Goal: Task Accomplishment & Management: Complete application form

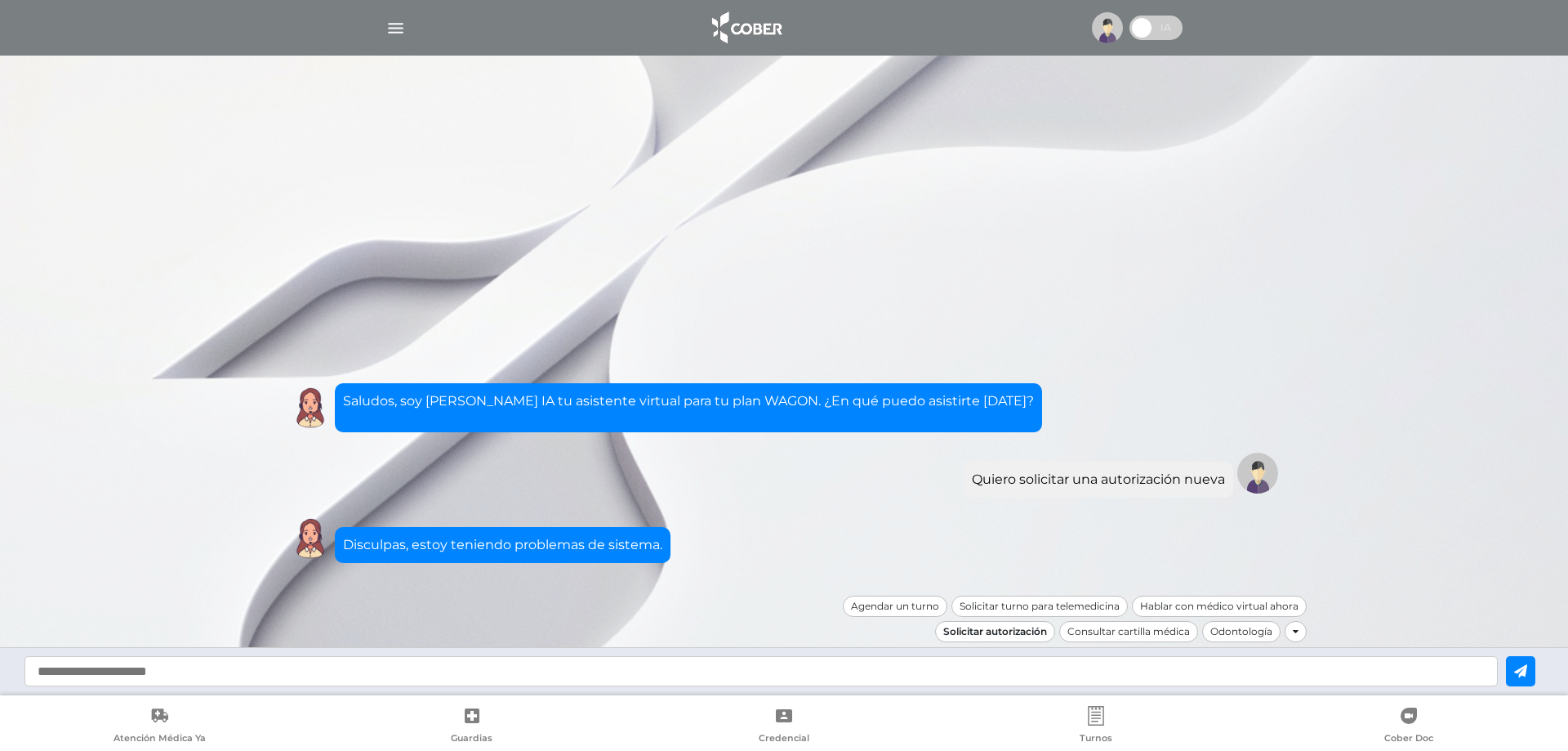
click at [1015, 636] on div "Solicitar autorización" at bounding box center [994, 632] width 120 height 22
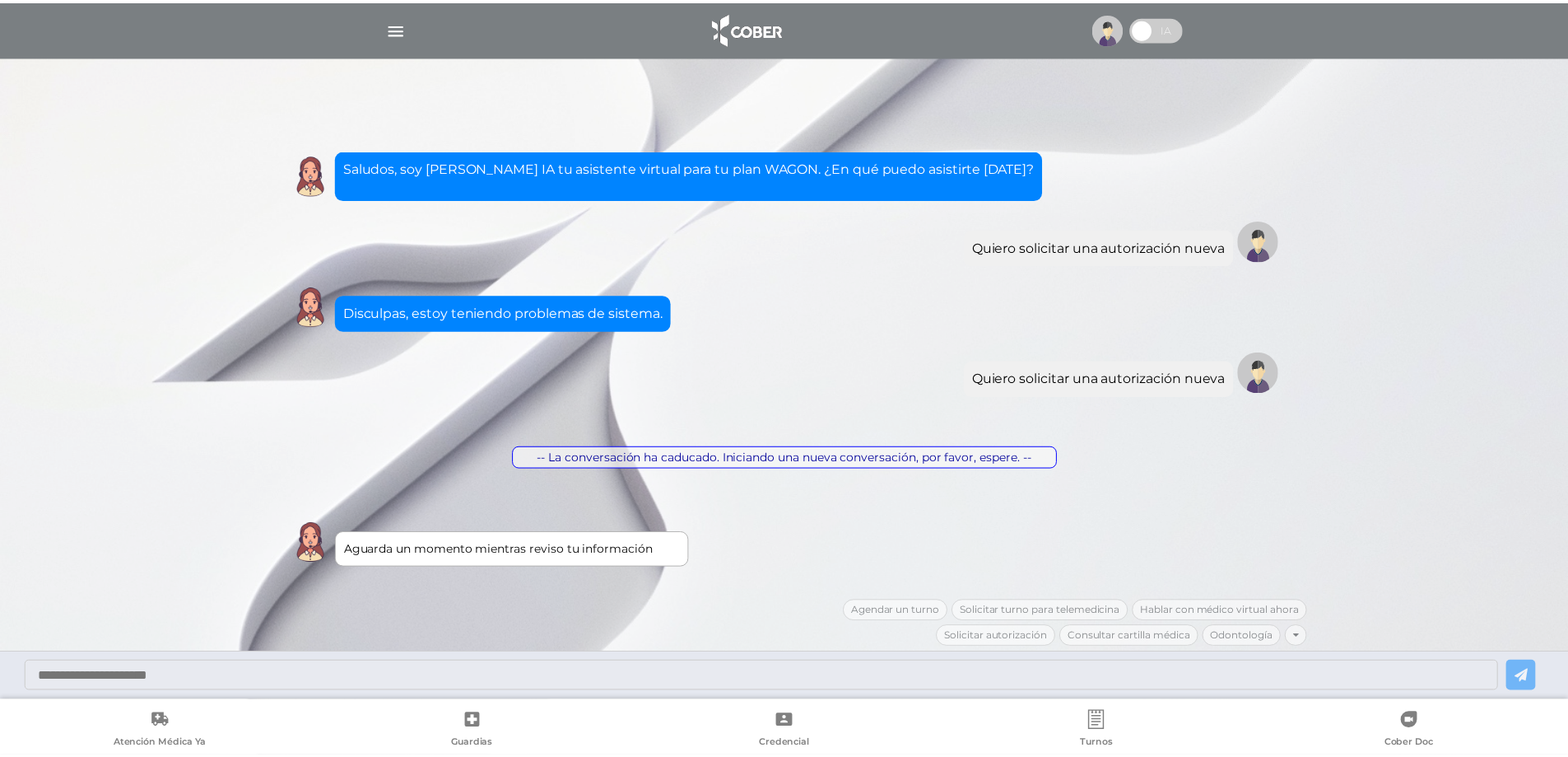
scroll to position [261, 0]
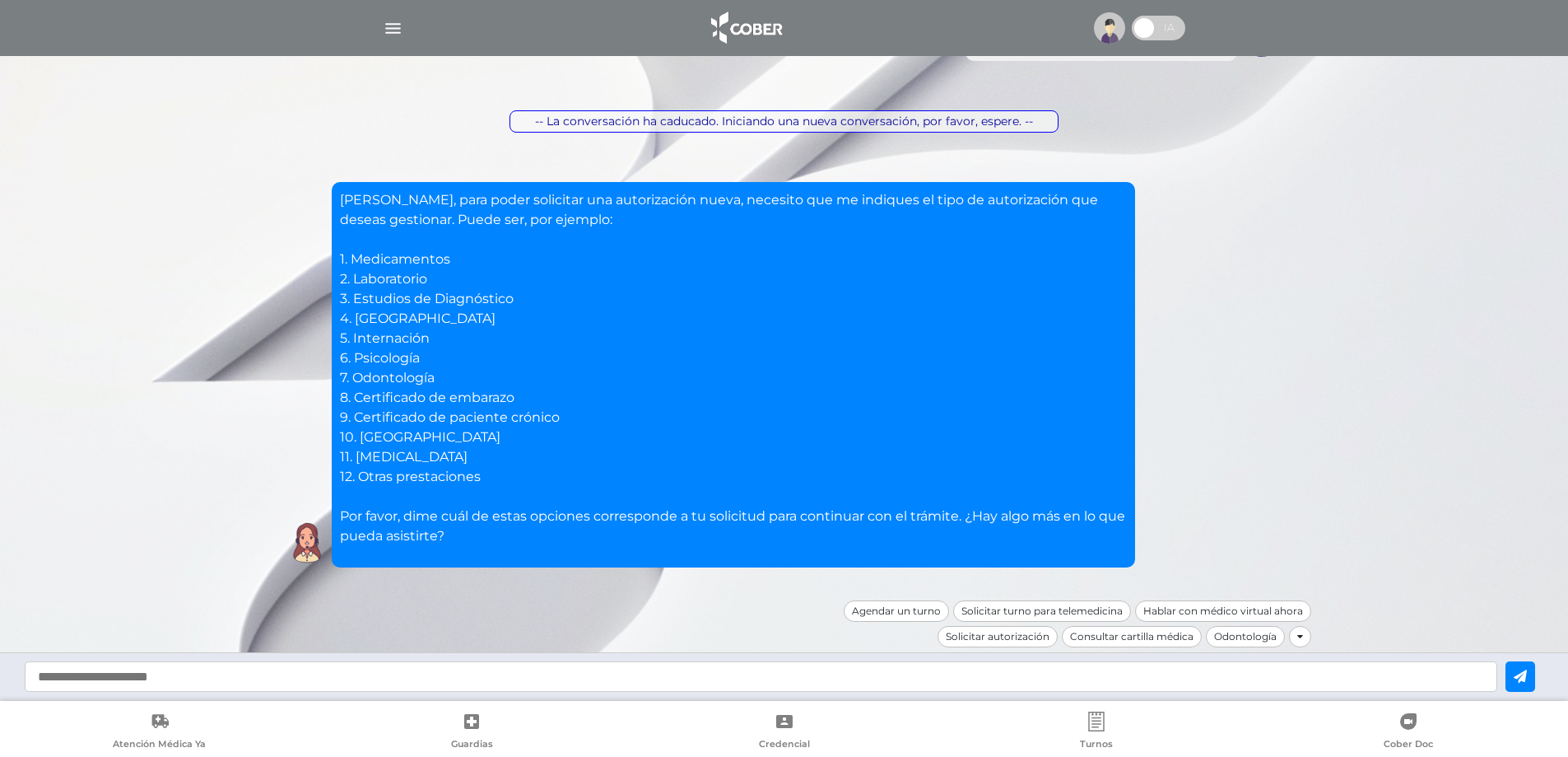
click at [305, 685] on input "text" at bounding box center [761, 676] width 1473 height 31
type input "*"
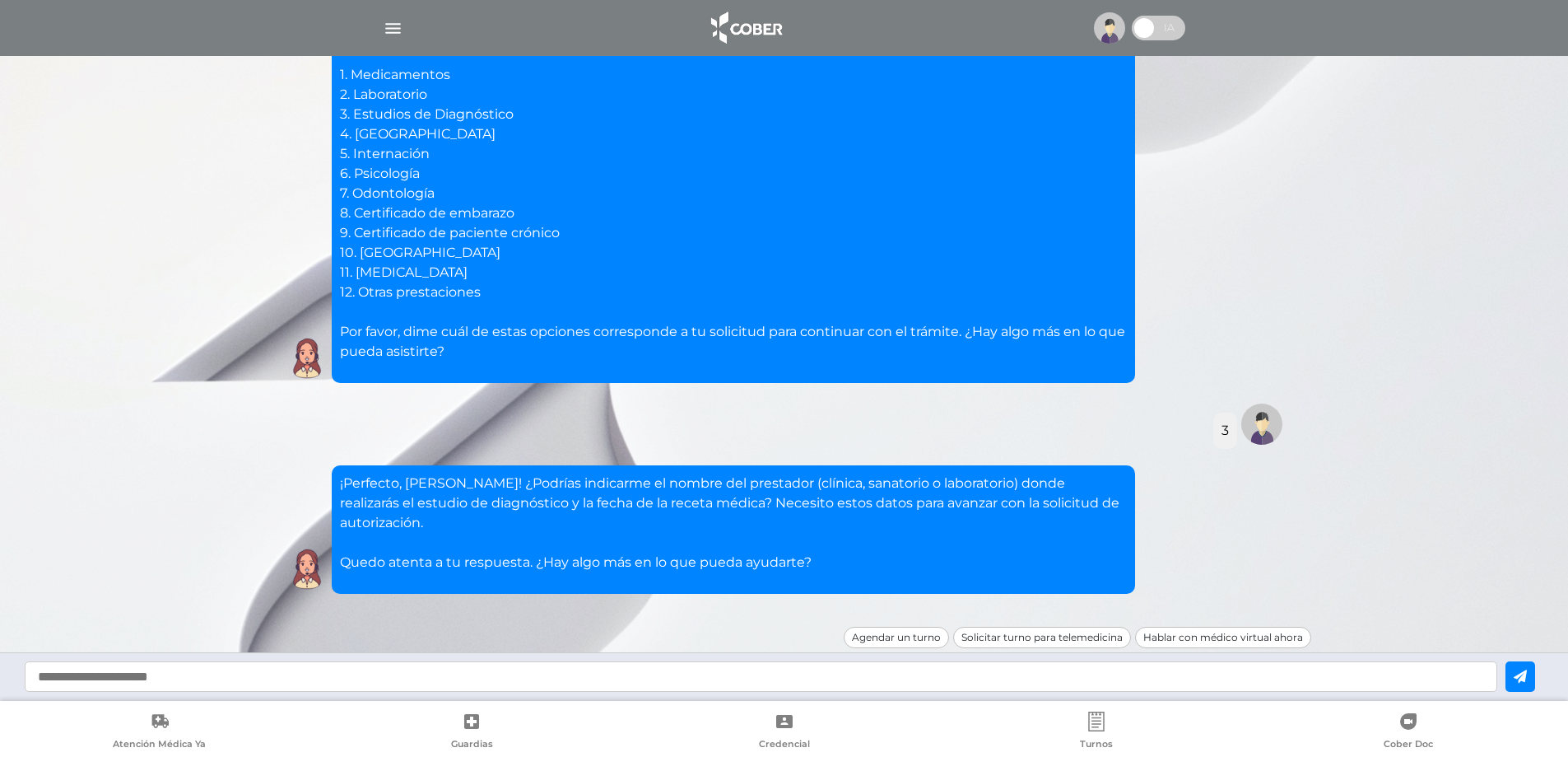
scroll to position [471, 0]
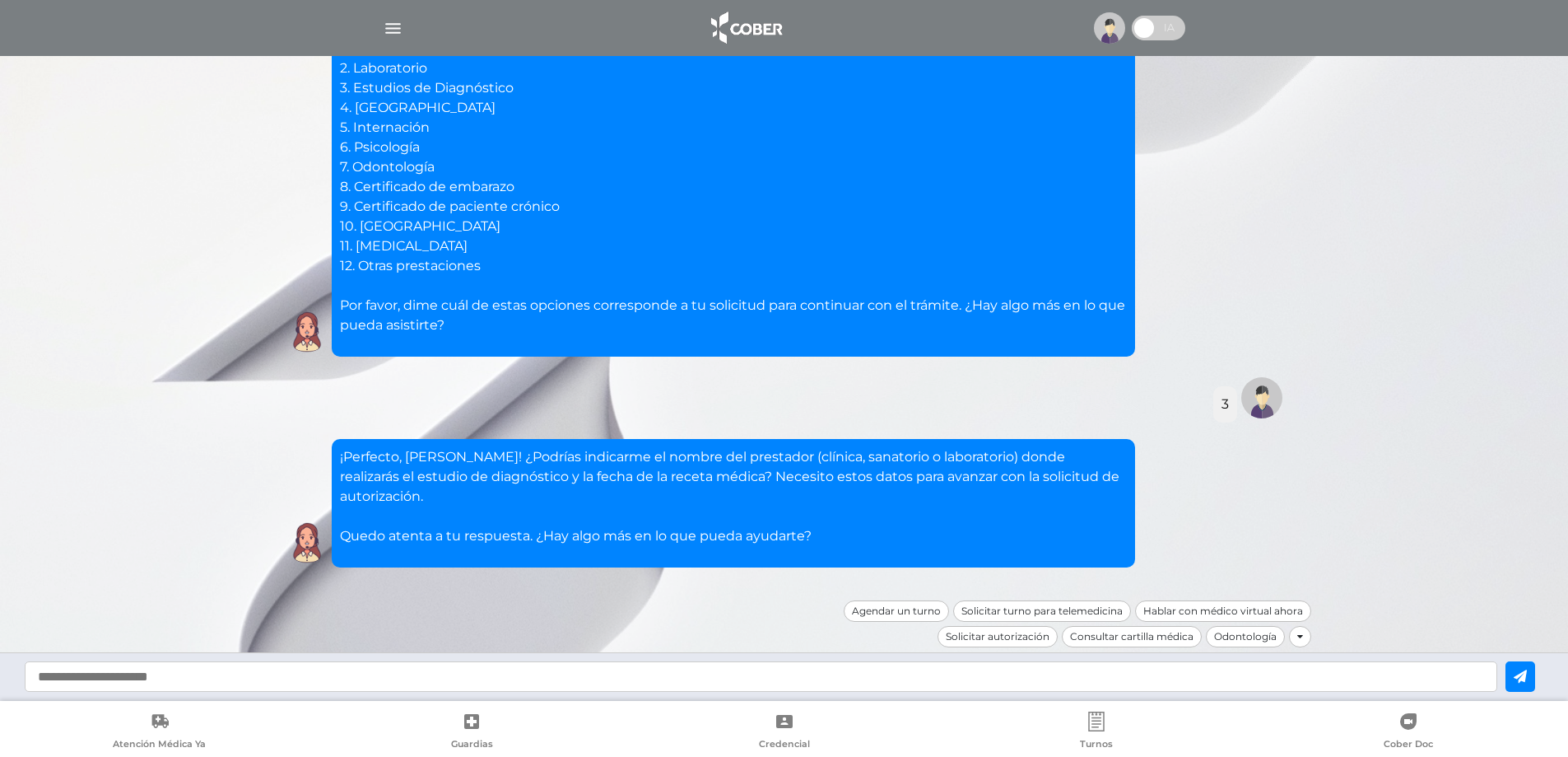
click at [663, 679] on input "text" at bounding box center [761, 676] width 1473 height 31
click at [666, 680] on input "text" at bounding box center [761, 676] width 1473 height 31
type input "**********"
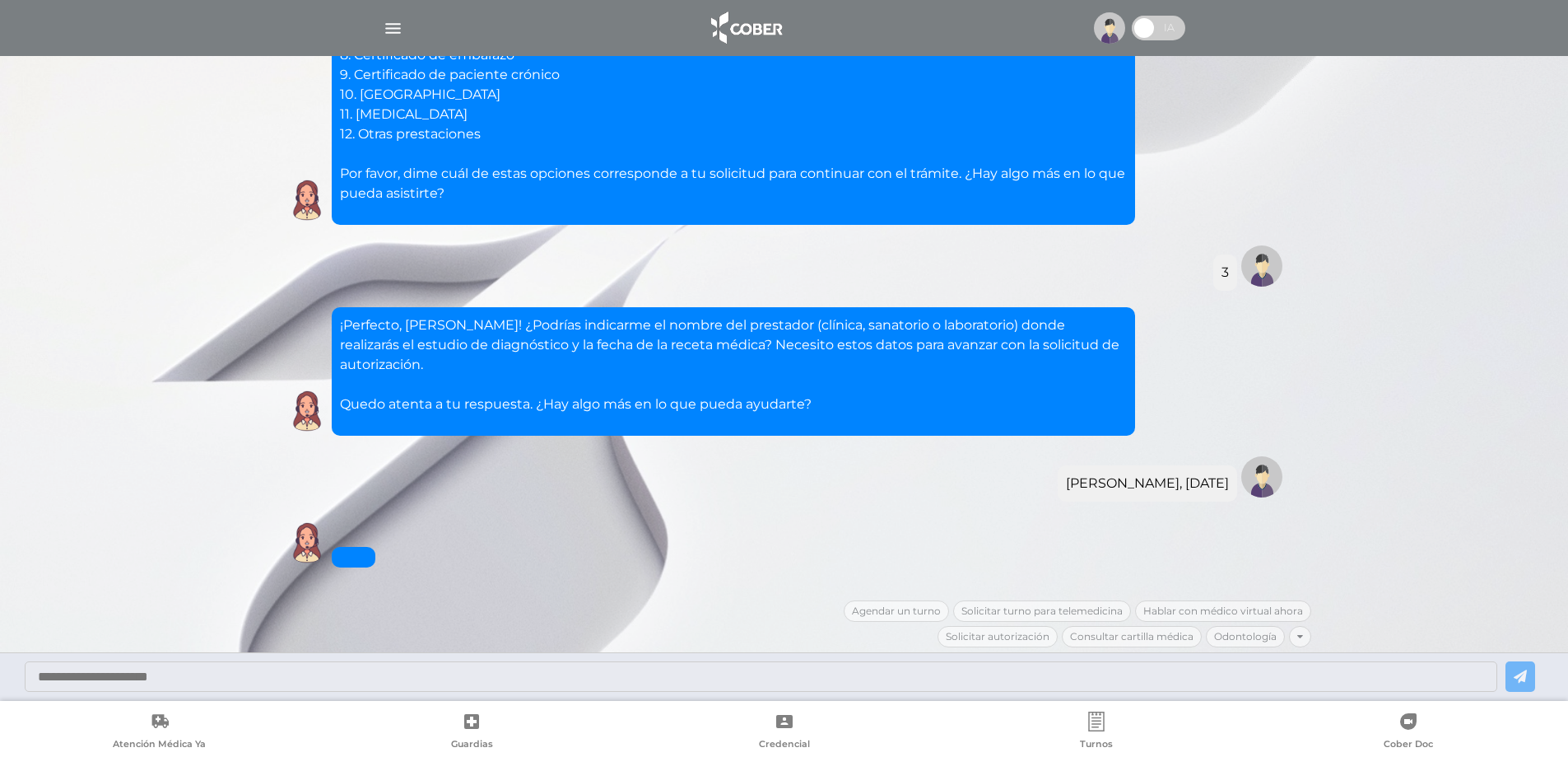
scroll to position [899, 0]
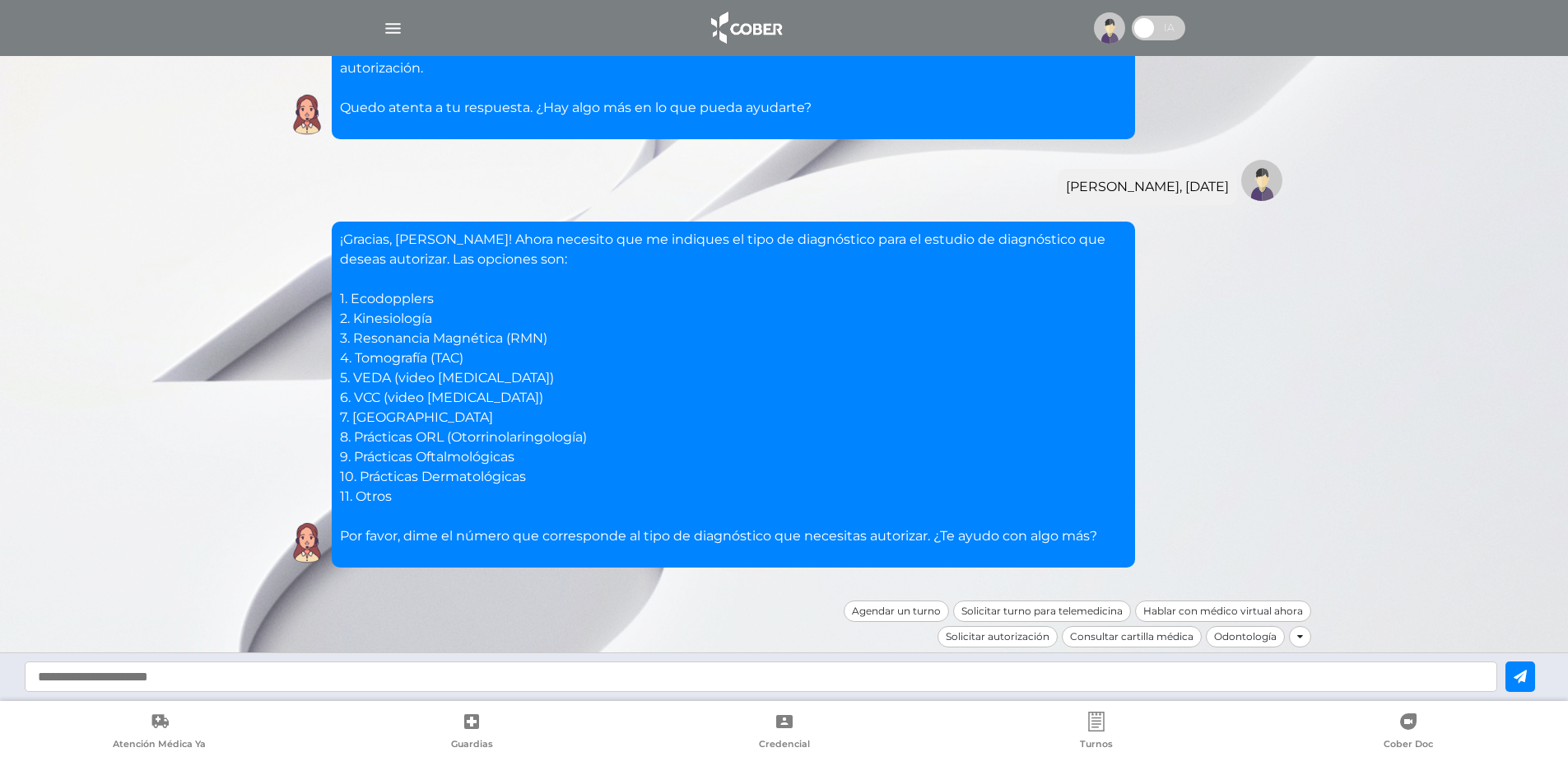
click at [308, 684] on input "text" at bounding box center [761, 676] width 1473 height 31
type input "*****"
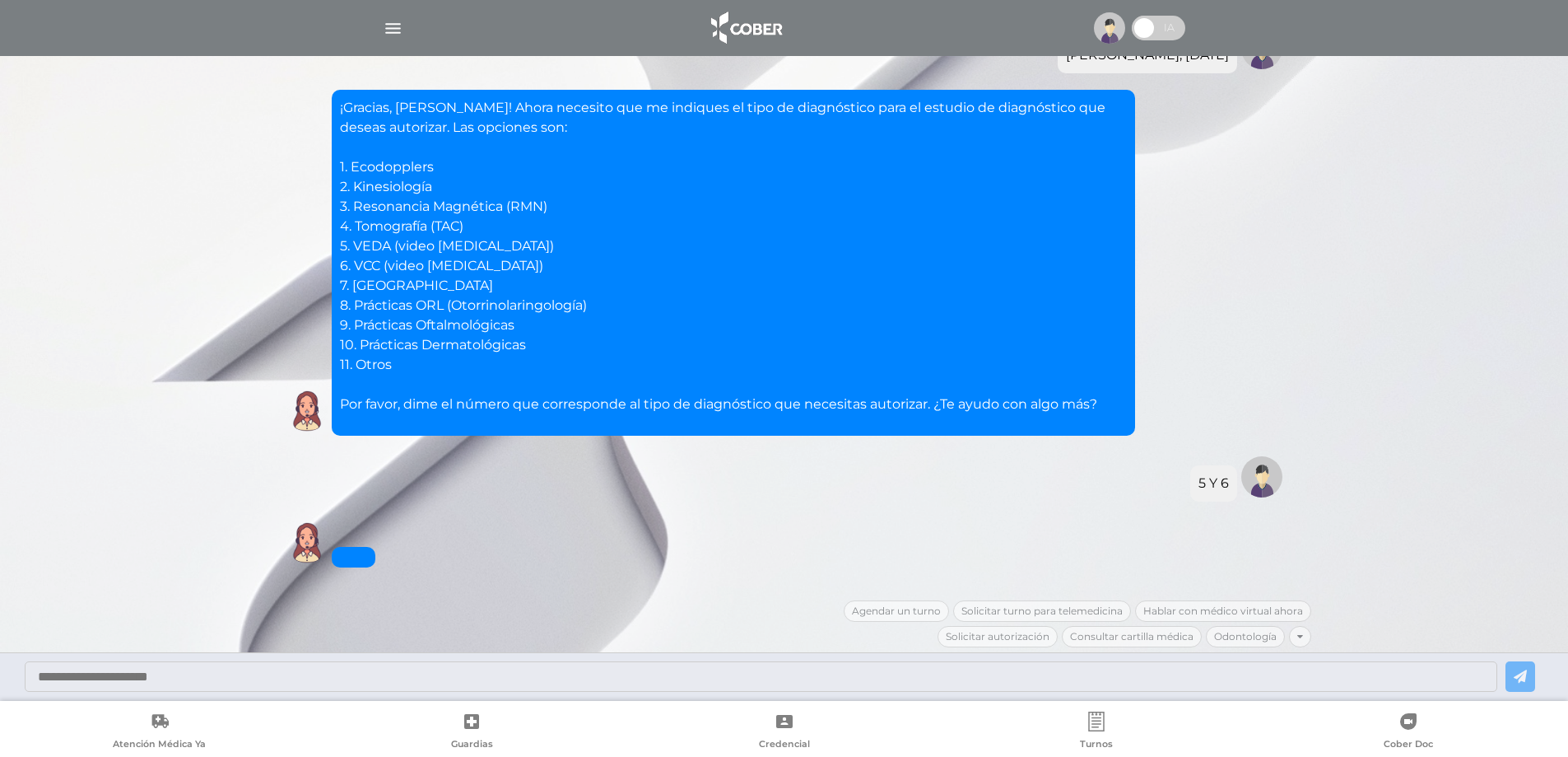
scroll to position [1294, 0]
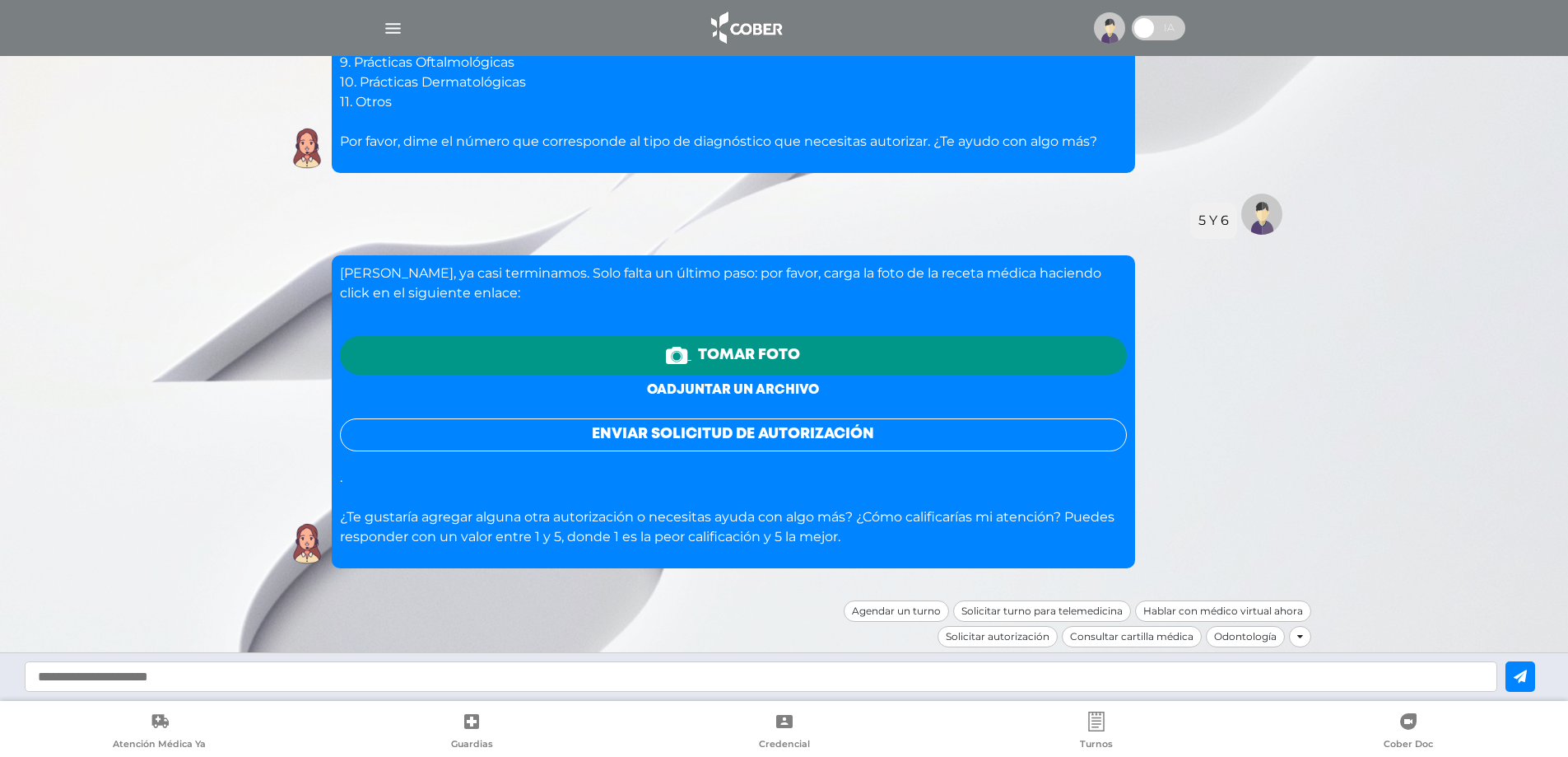
click at [767, 392] on link "o adjuntar un archivo" at bounding box center [733, 390] width 172 height 13
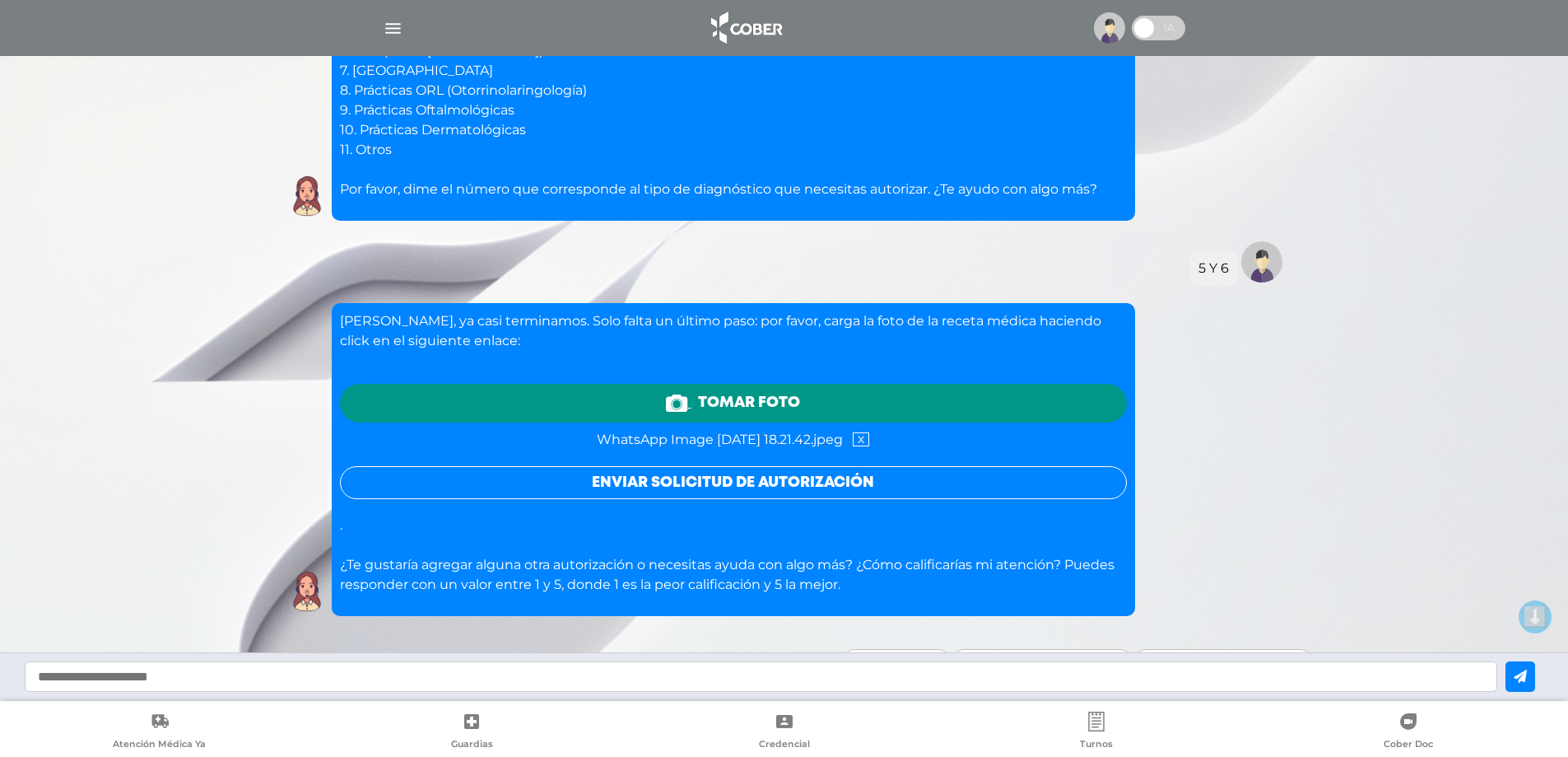
scroll to position [1295, 0]
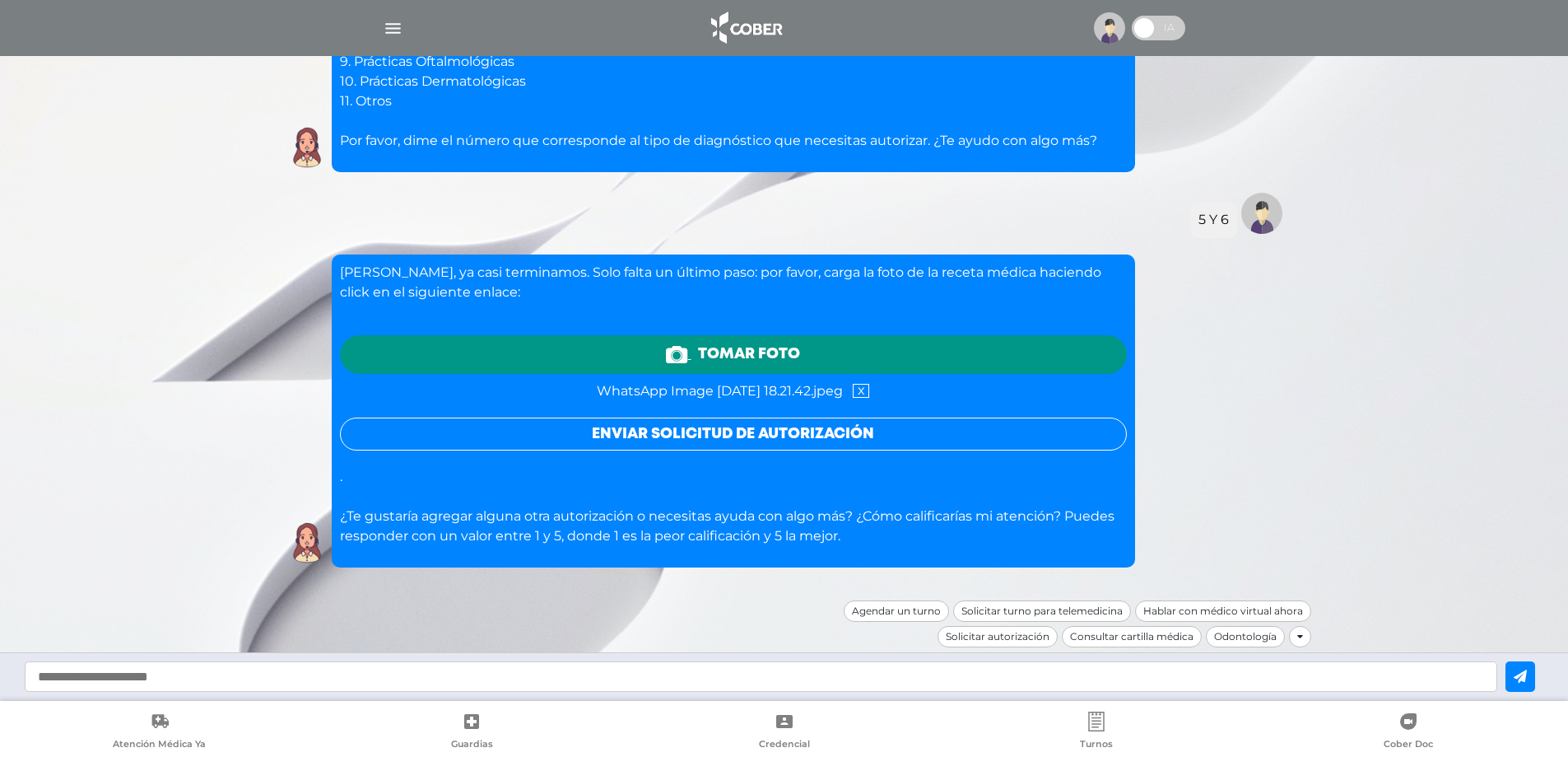
click at [759, 440] on button "Enviar solicitud de autorización" at bounding box center [734, 433] width 787 height 33
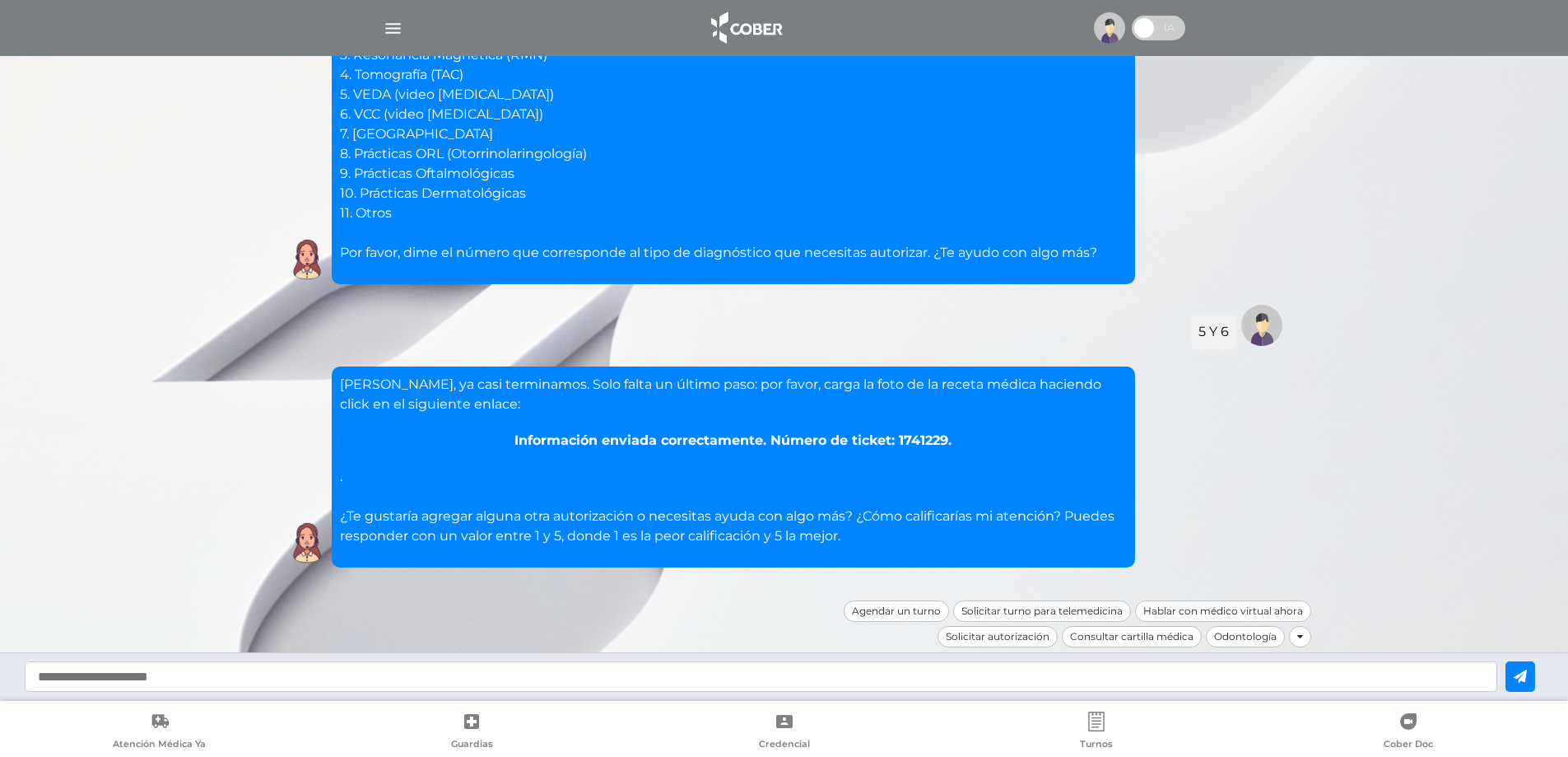
scroll to position [1182, 0]
click at [1016, 643] on div "Solicitar autorización" at bounding box center [997, 637] width 121 height 22
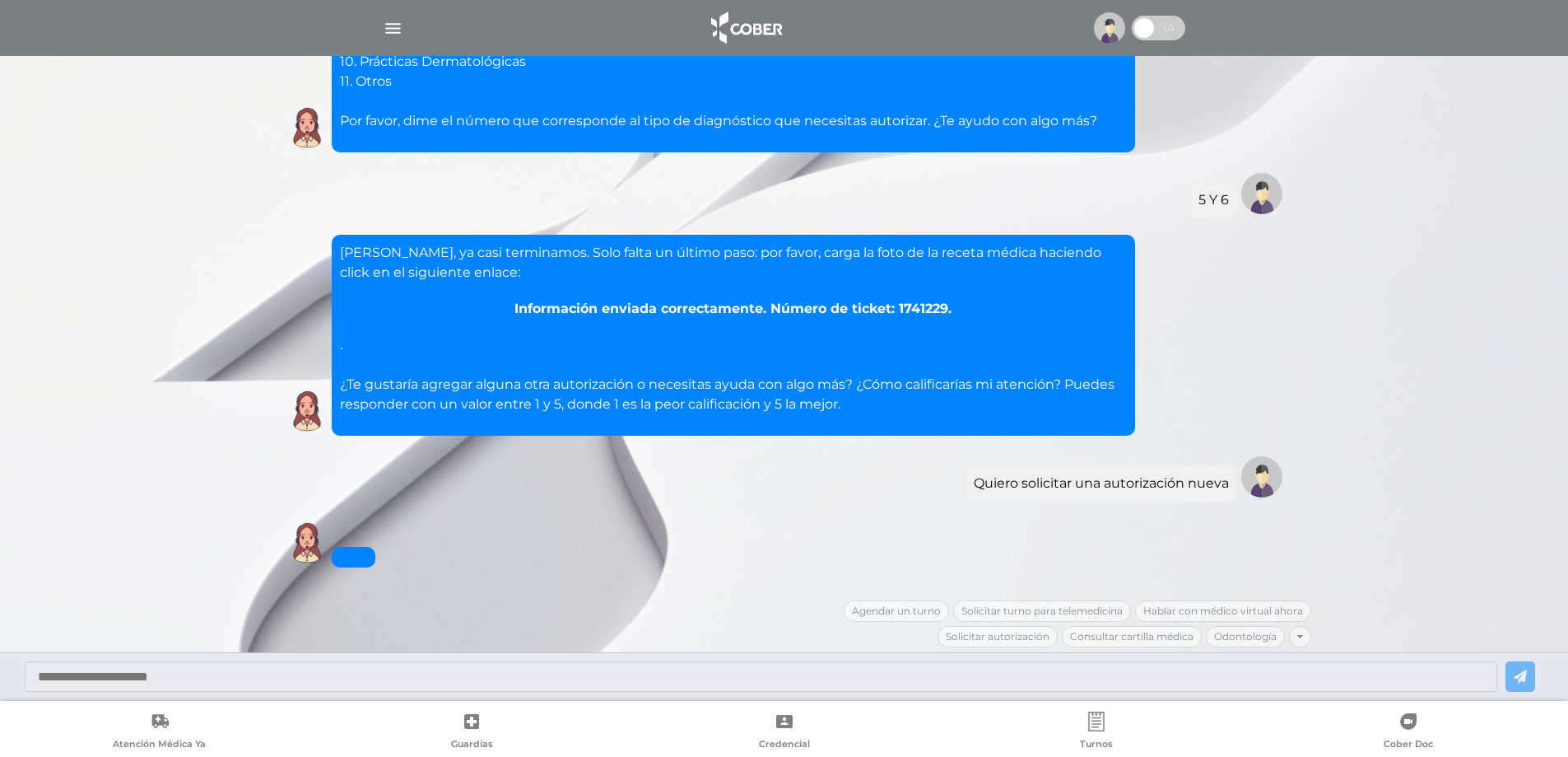
scroll to position [1650, 0]
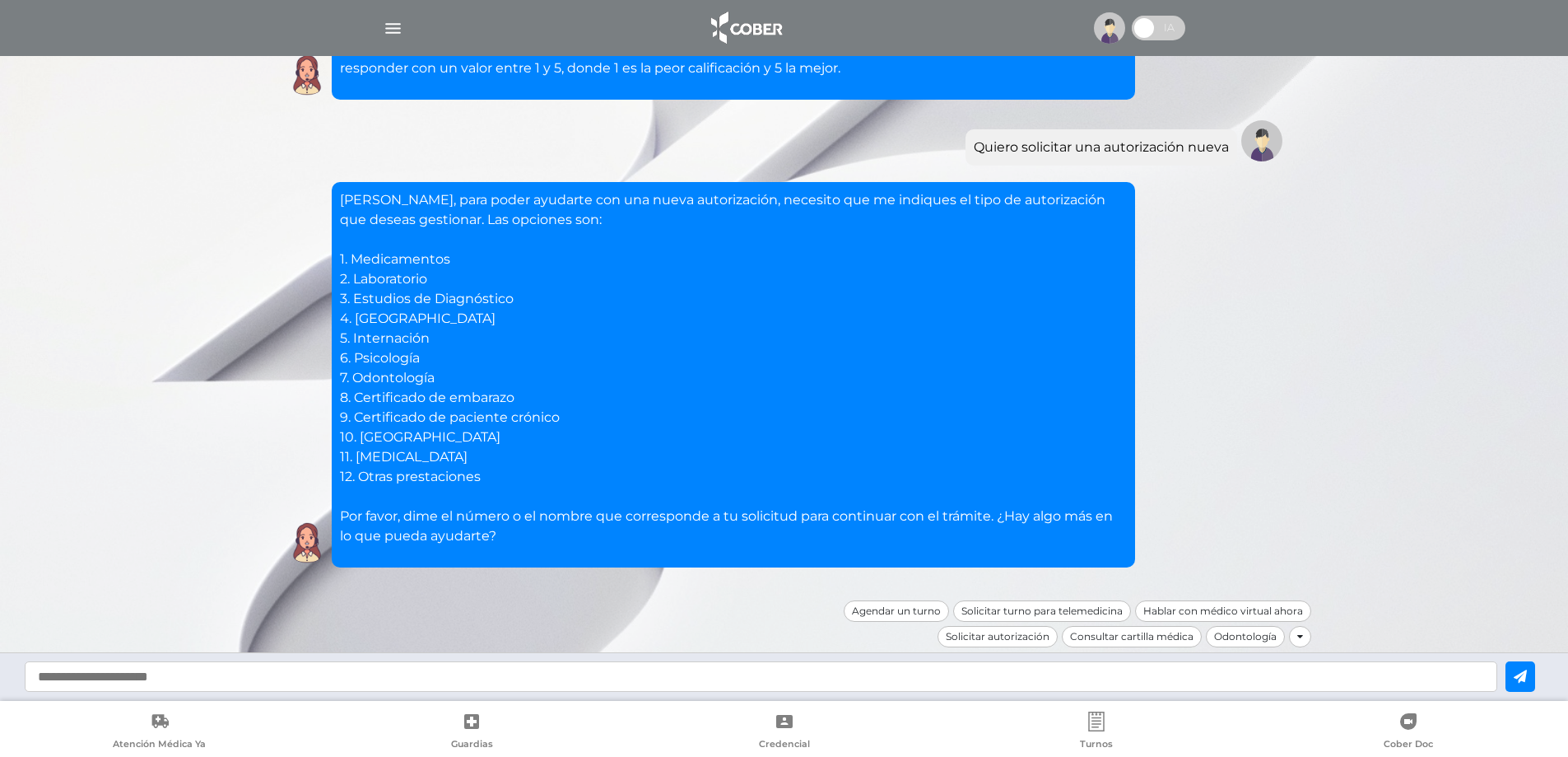
click at [715, 686] on input "text" at bounding box center [761, 676] width 1473 height 31
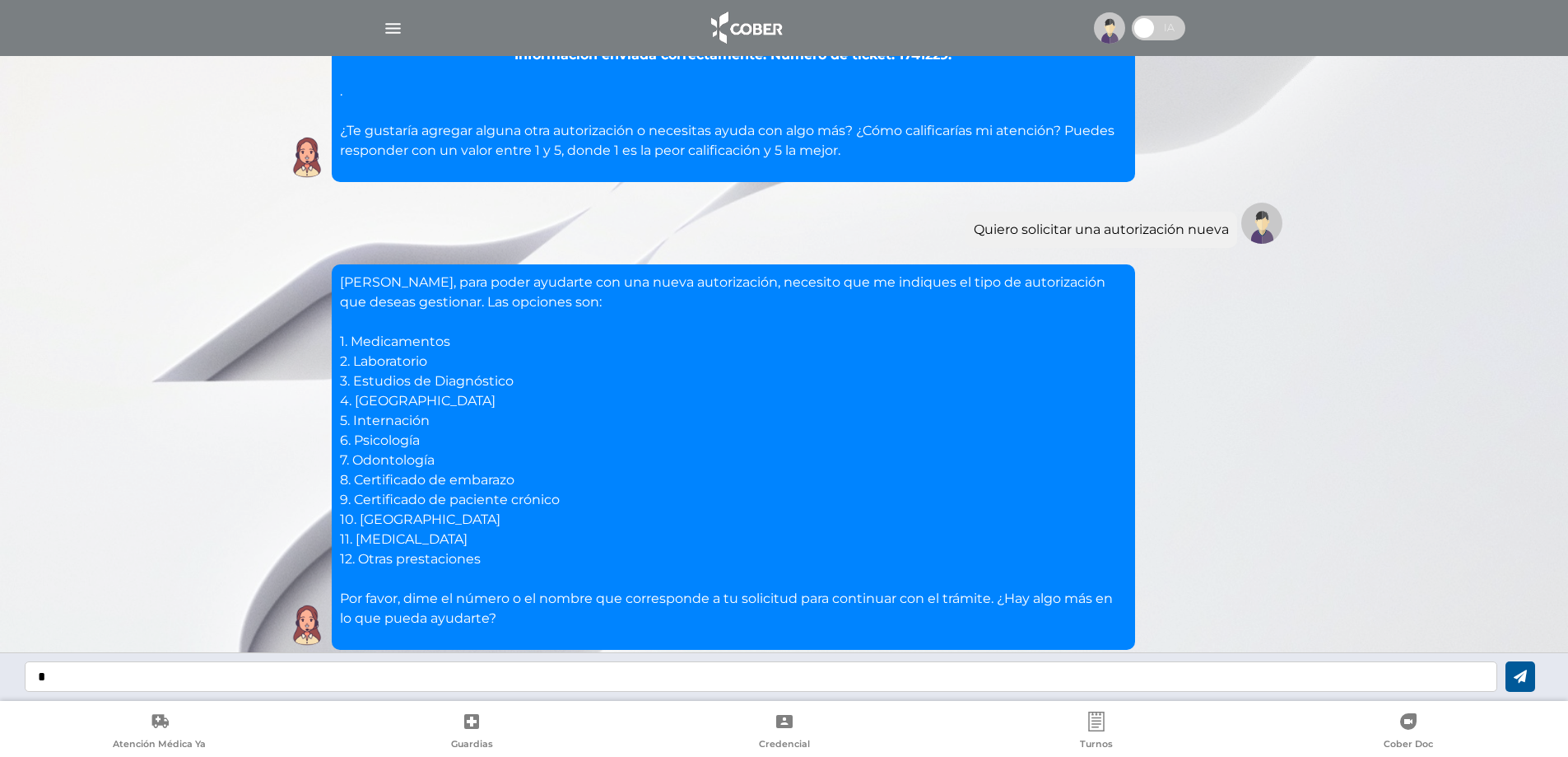
type input "*"
click at [1524, 677] on button at bounding box center [1521, 676] width 30 height 31
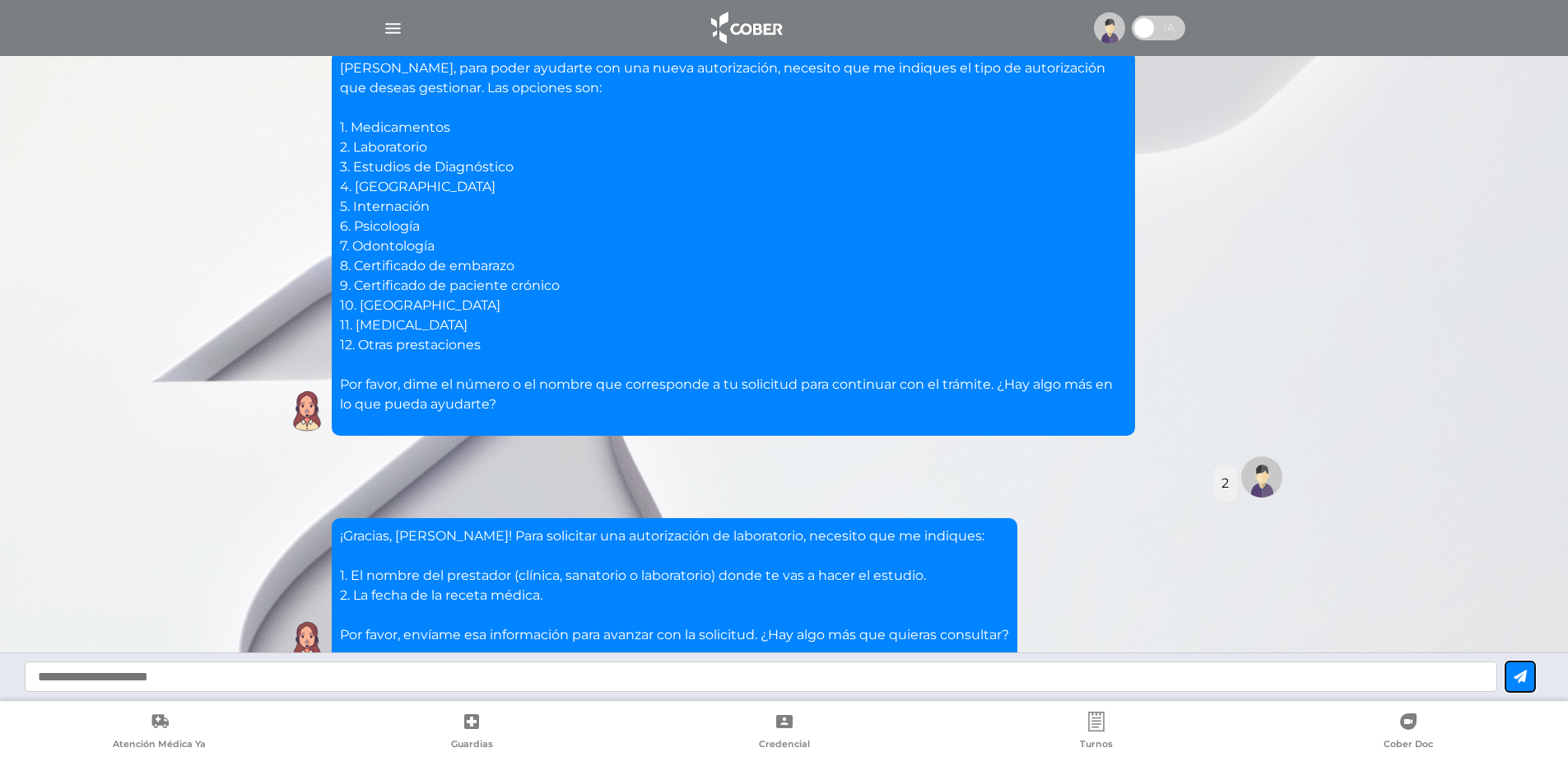
scroll to position [1881, 0]
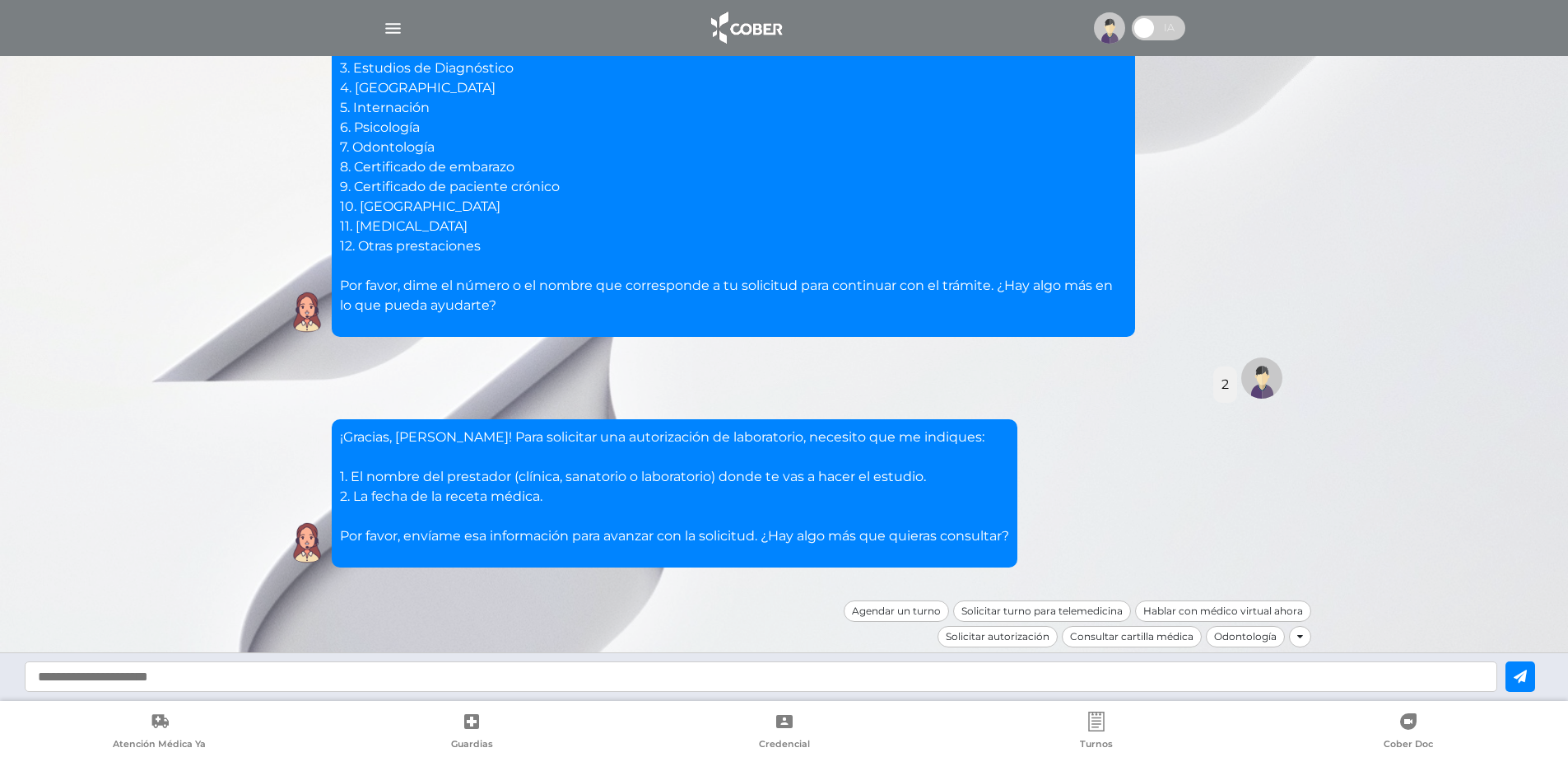
click at [187, 667] on input "text" at bounding box center [761, 676] width 1473 height 31
type input "**********"
click at [1551, 677] on div "**********" at bounding box center [784, 676] width 1568 height 48
click at [1535, 674] on button at bounding box center [1521, 676] width 30 height 31
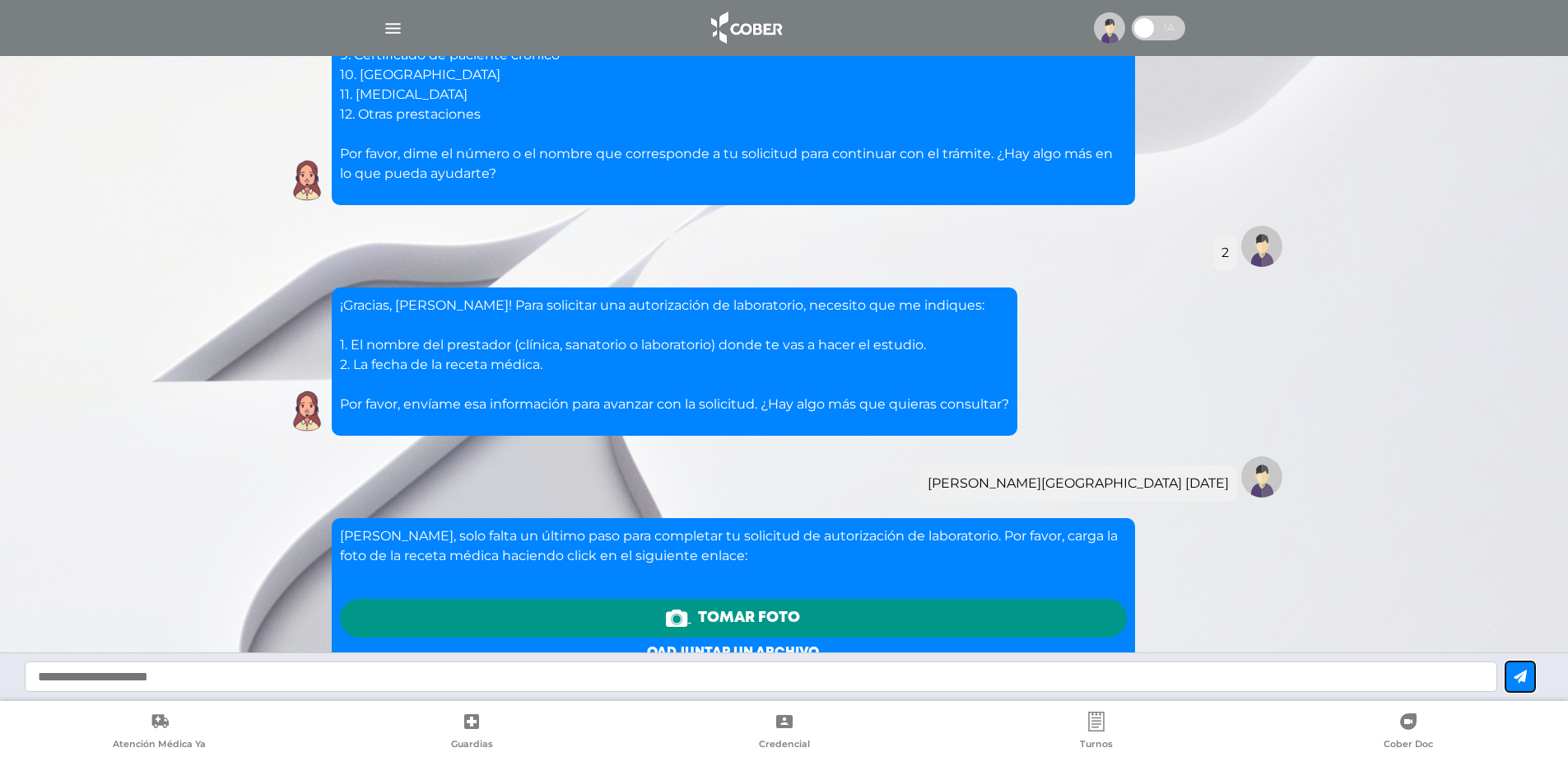
scroll to position [2275, 0]
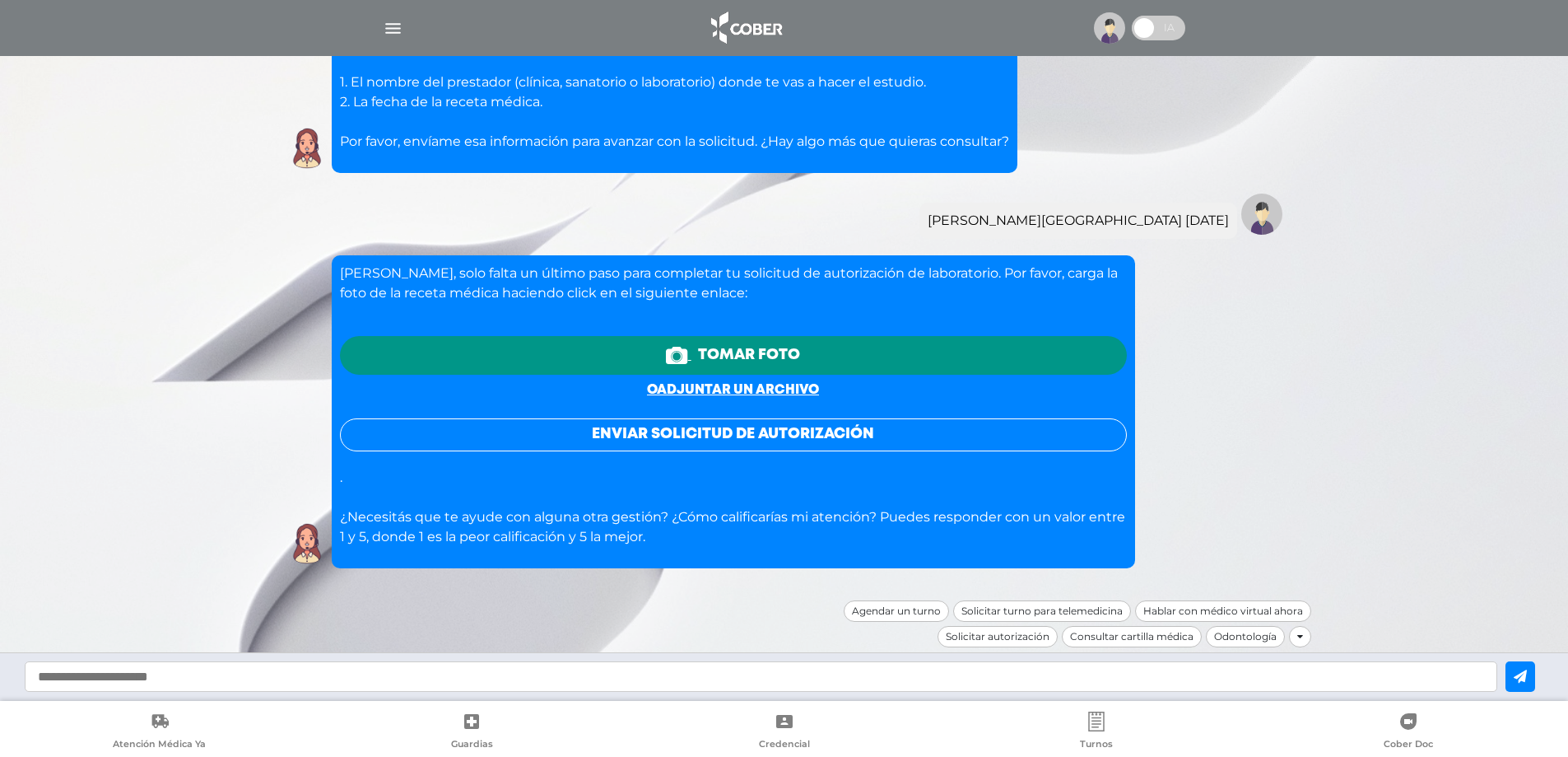
click at [795, 393] on link "o adjuntar un archivo" at bounding box center [733, 390] width 172 height 13
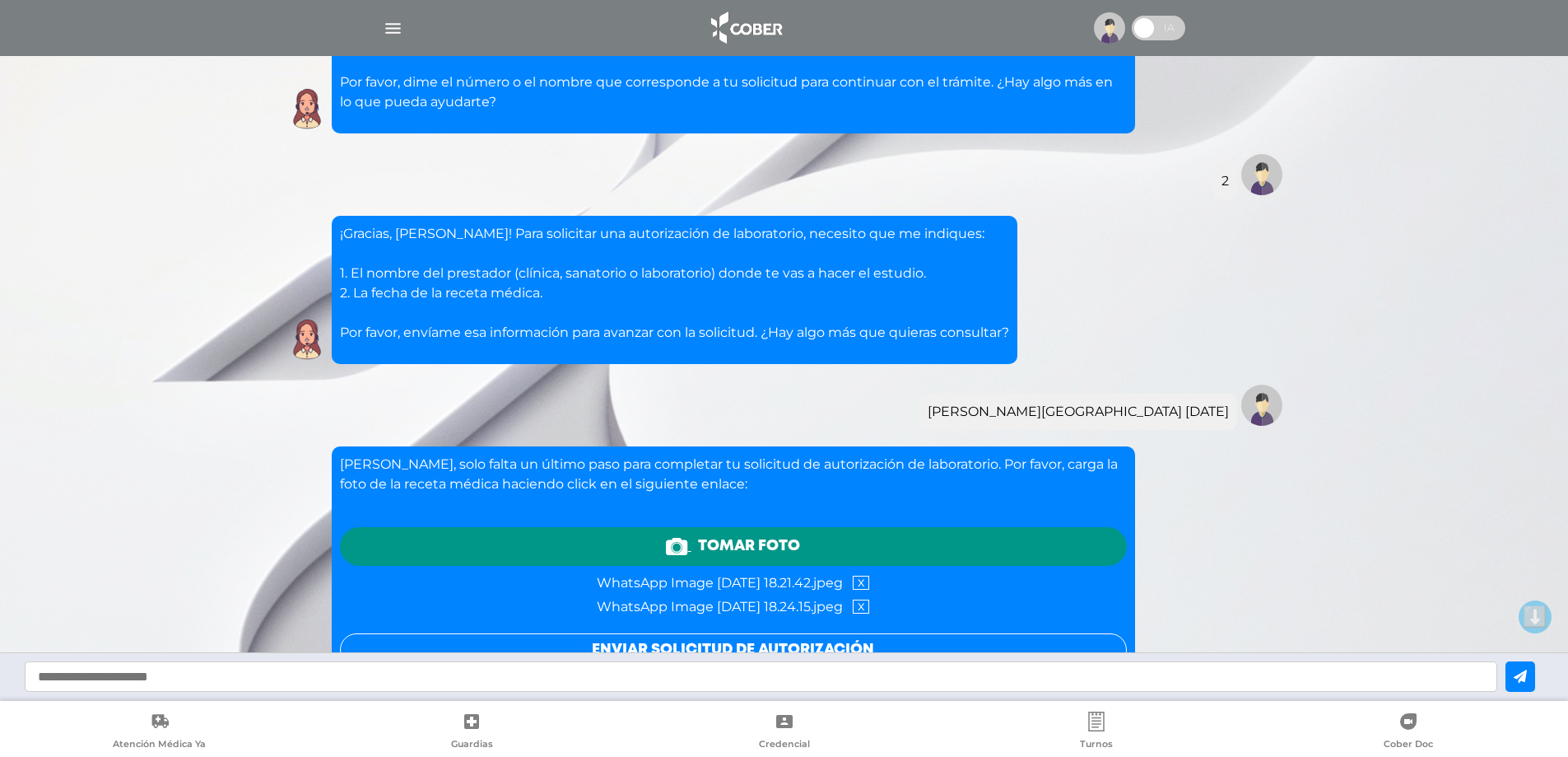
scroll to position [2300, 0]
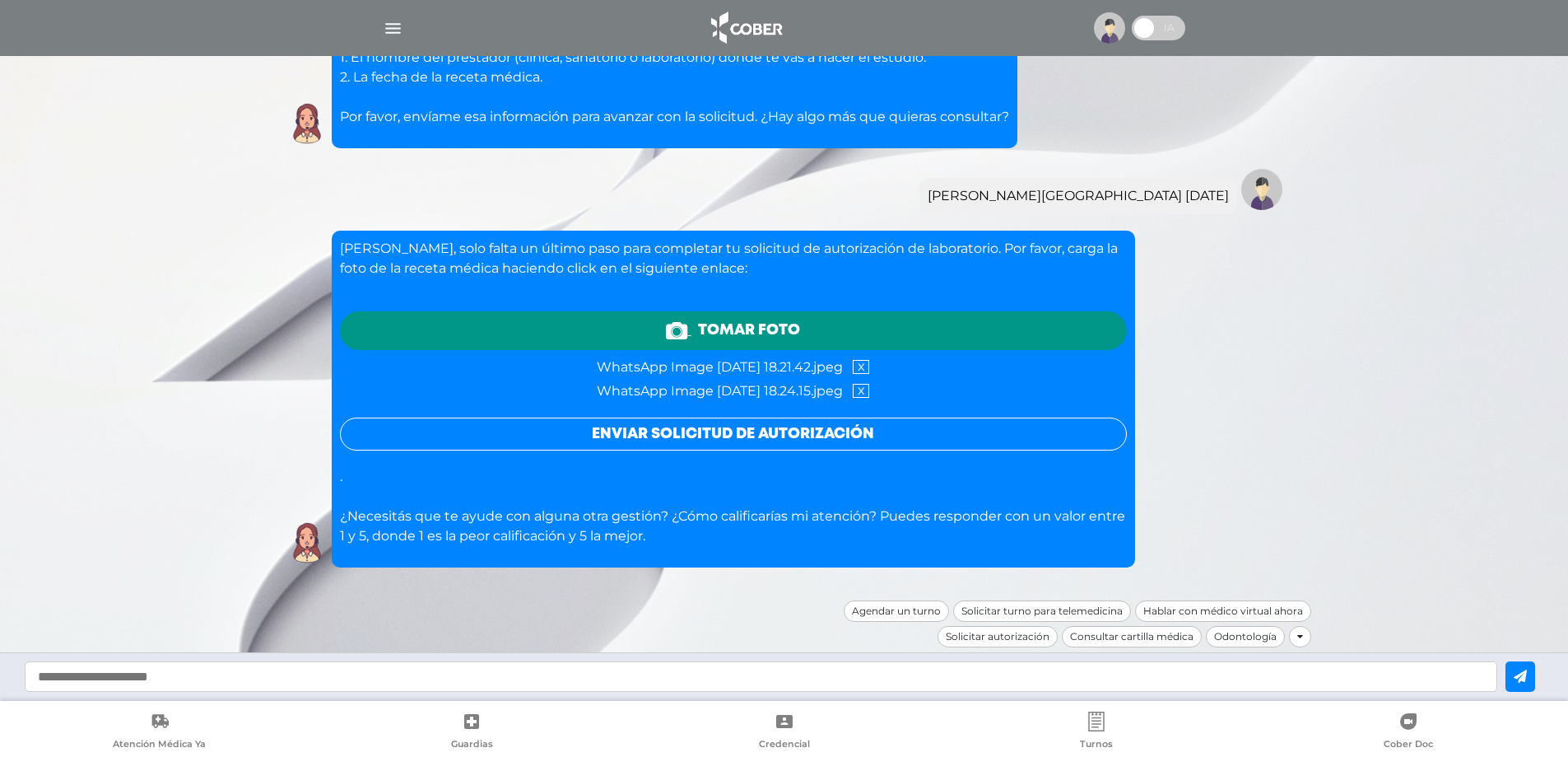
click at [845, 436] on button "Enviar solicitud de autorización" at bounding box center [734, 433] width 787 height 33
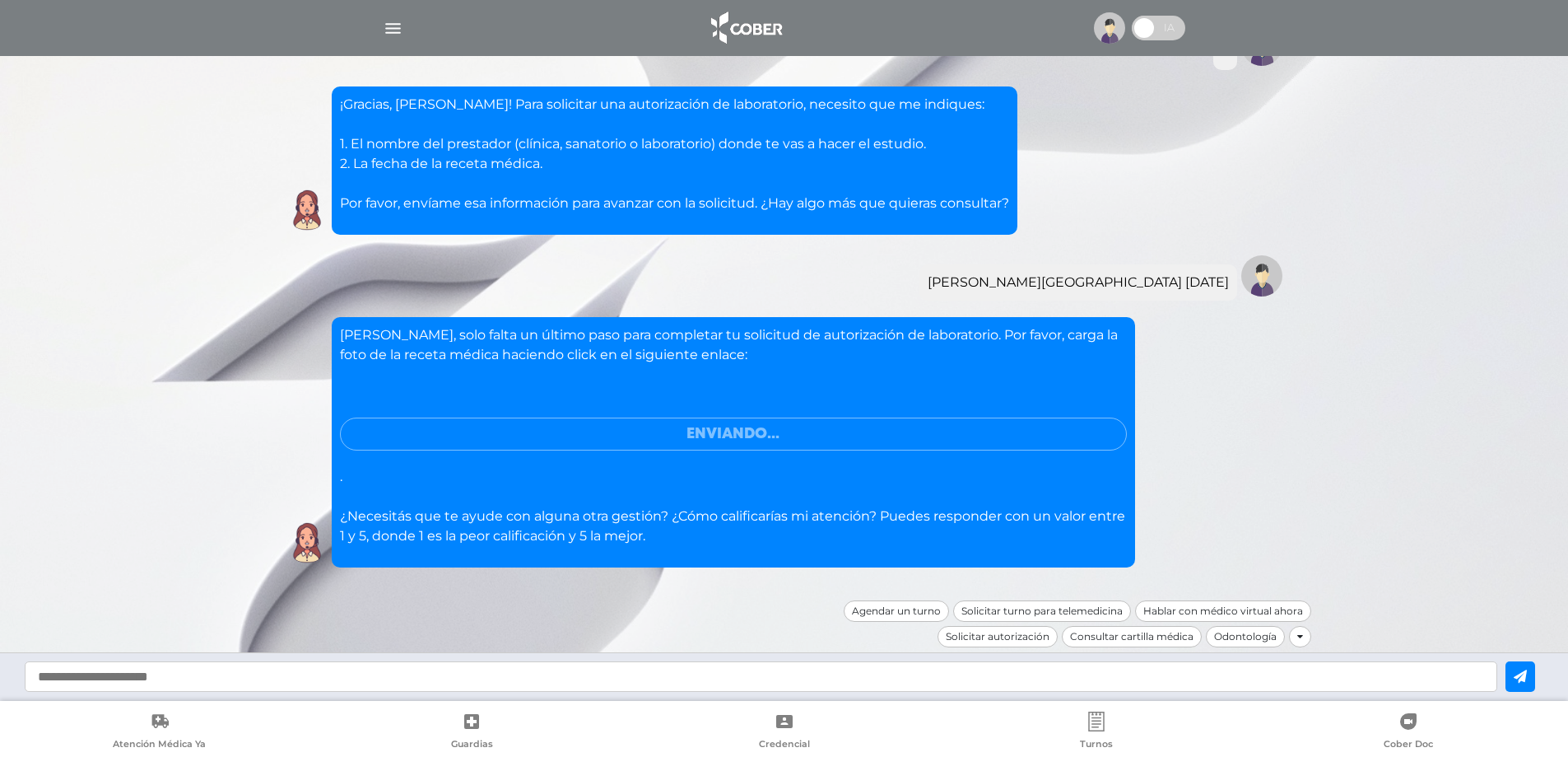
scroll to position [2164, 0]
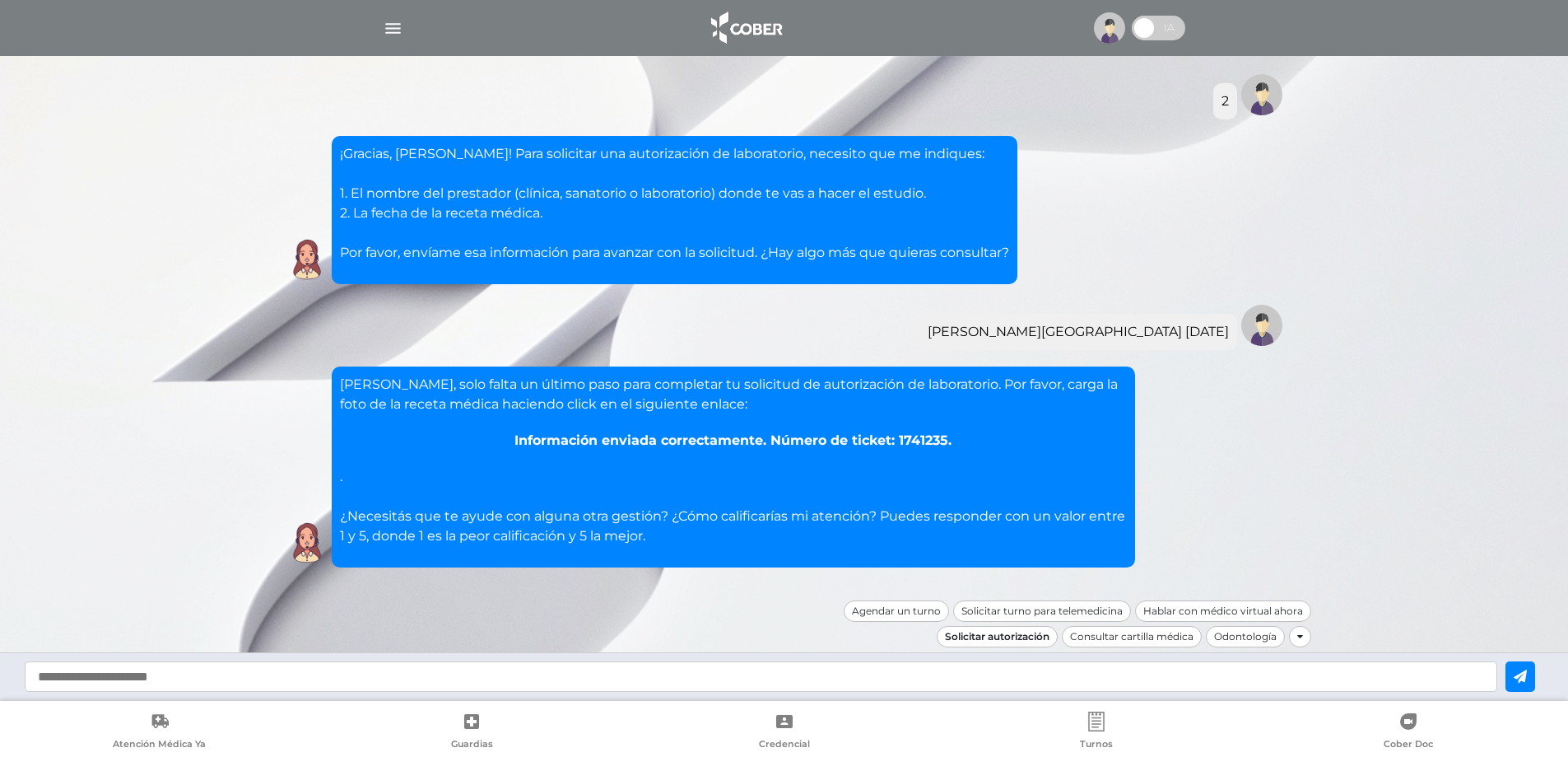
click at [963, 636] on div "Solicitar autorización" at bounding box center [997, 637] width 121 height 22
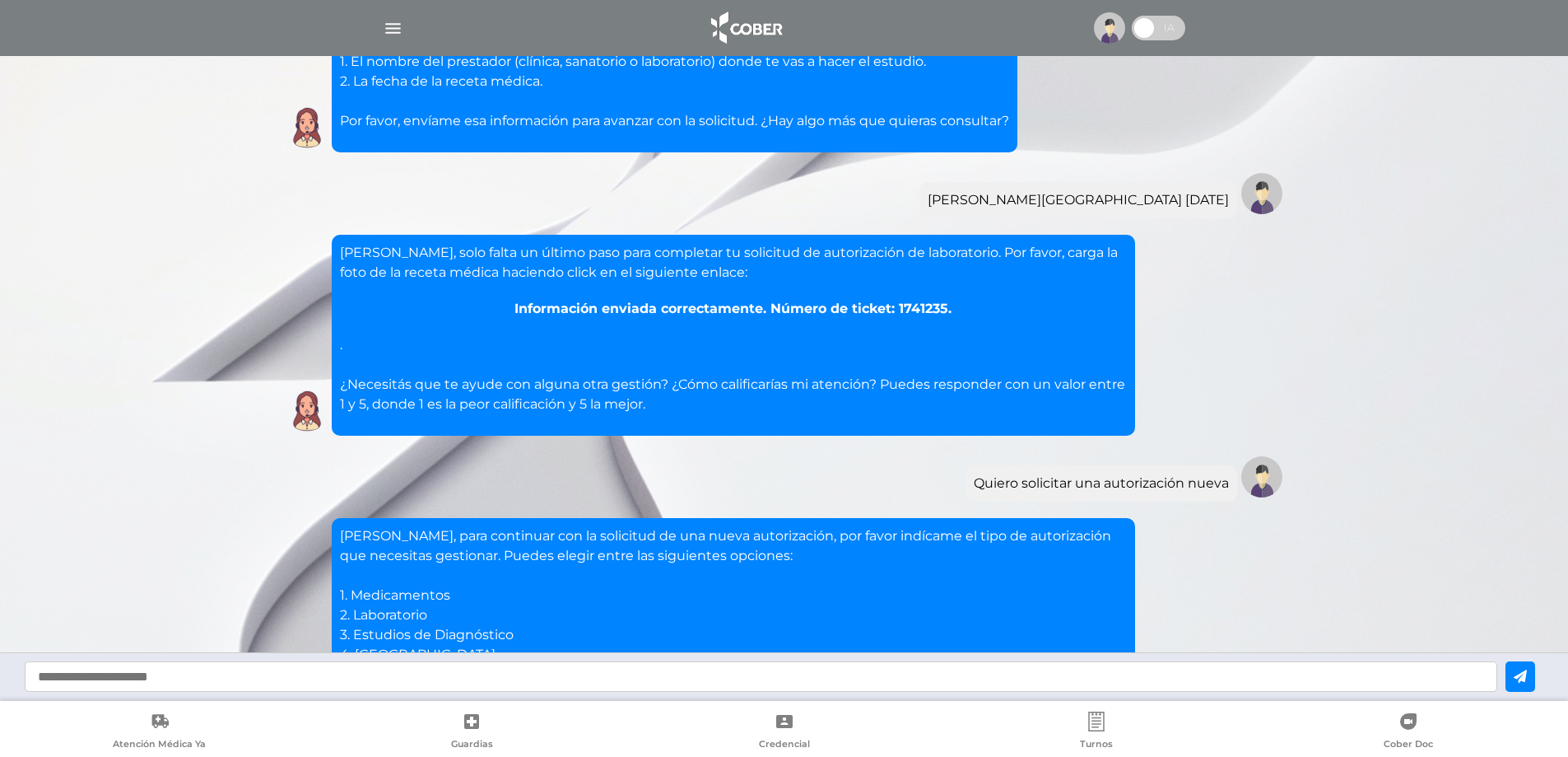
scroll to position [2612, 0]
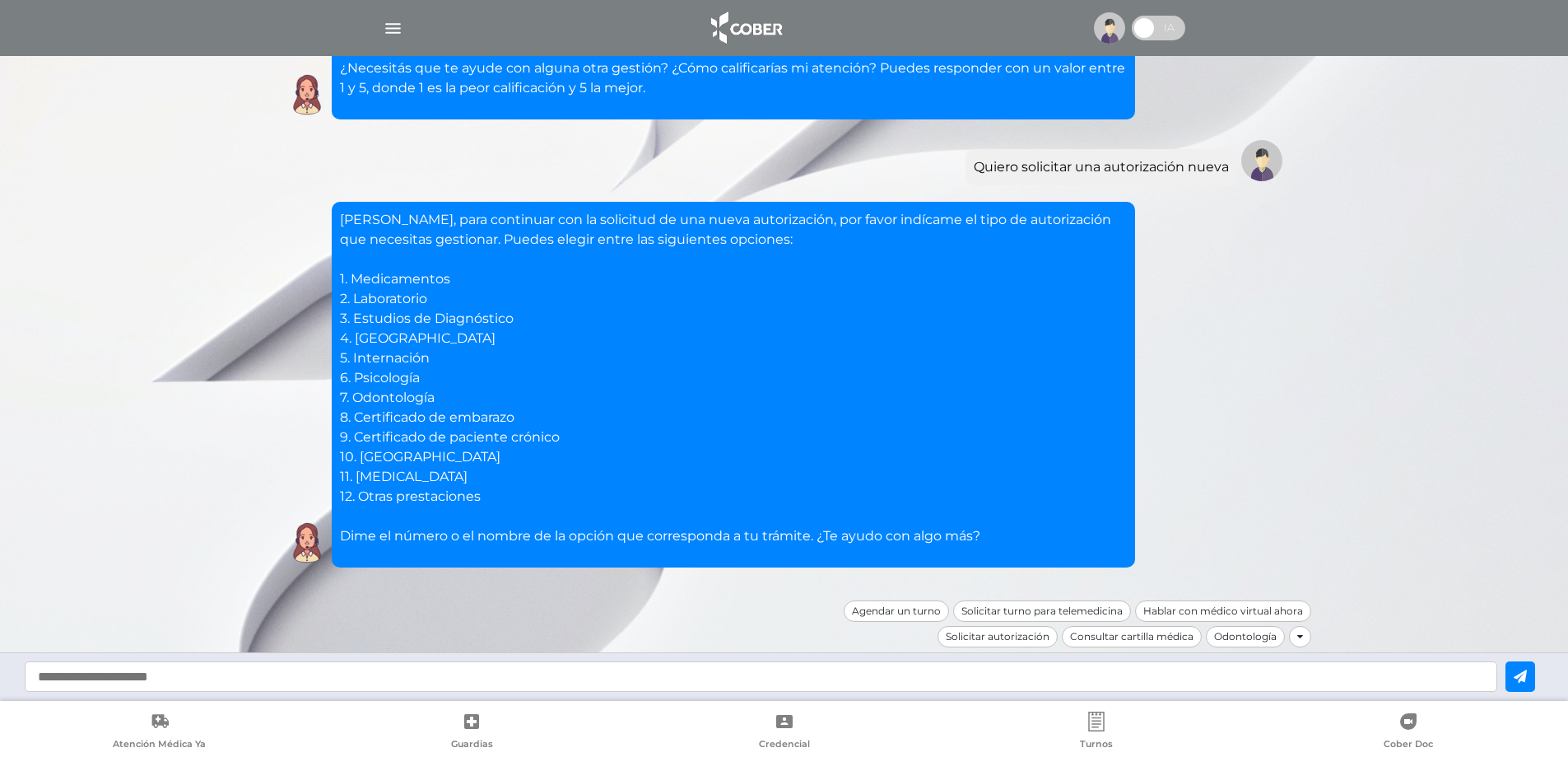
click at [83, 678] on input "text" at bounding box center [761, 676] width 1473 height 31
type input "*"
click at [1535, 671] on button at bounding box center [1521, 676] width 30 height 31
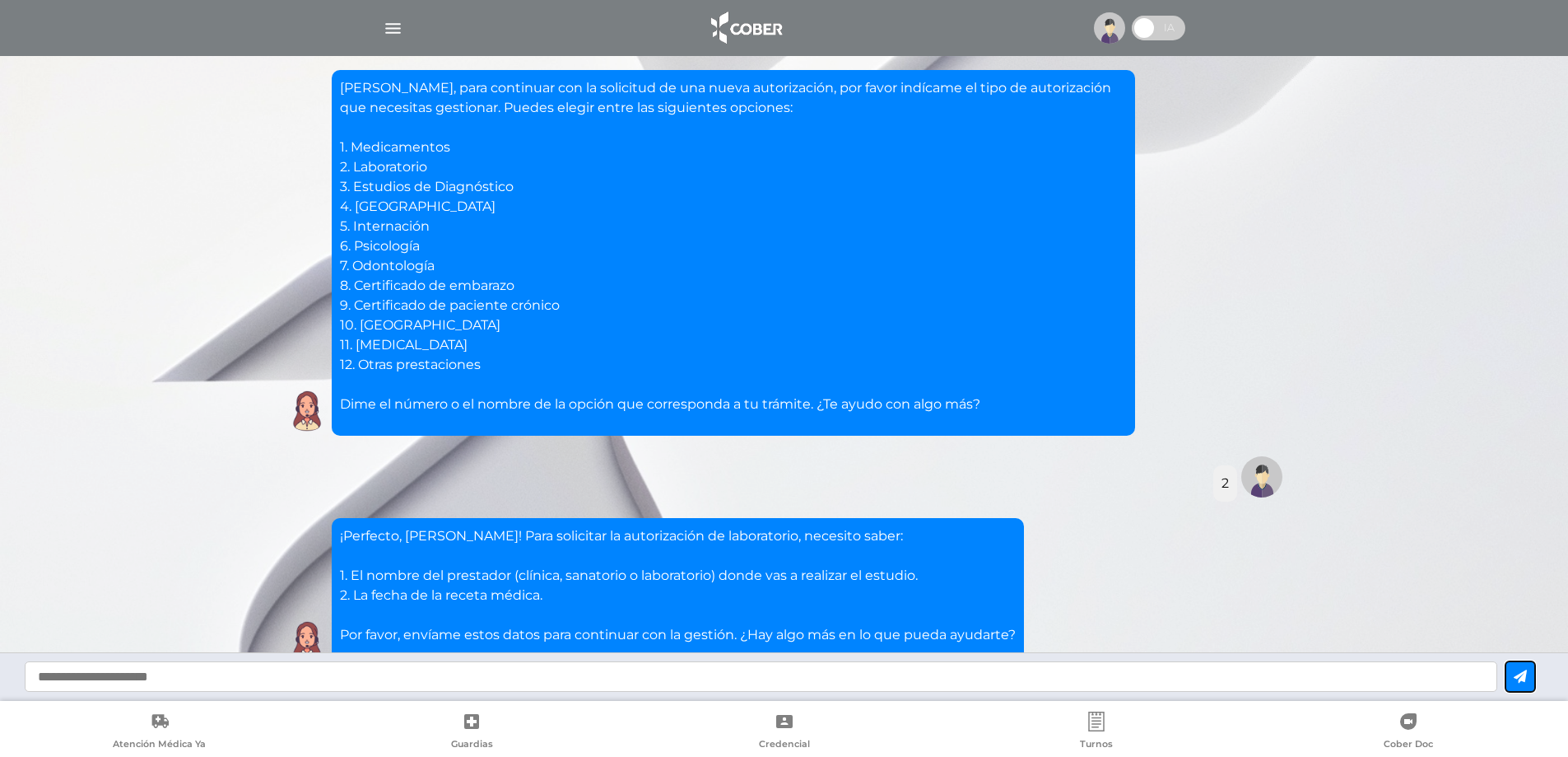
scroll to position [2842, 0]
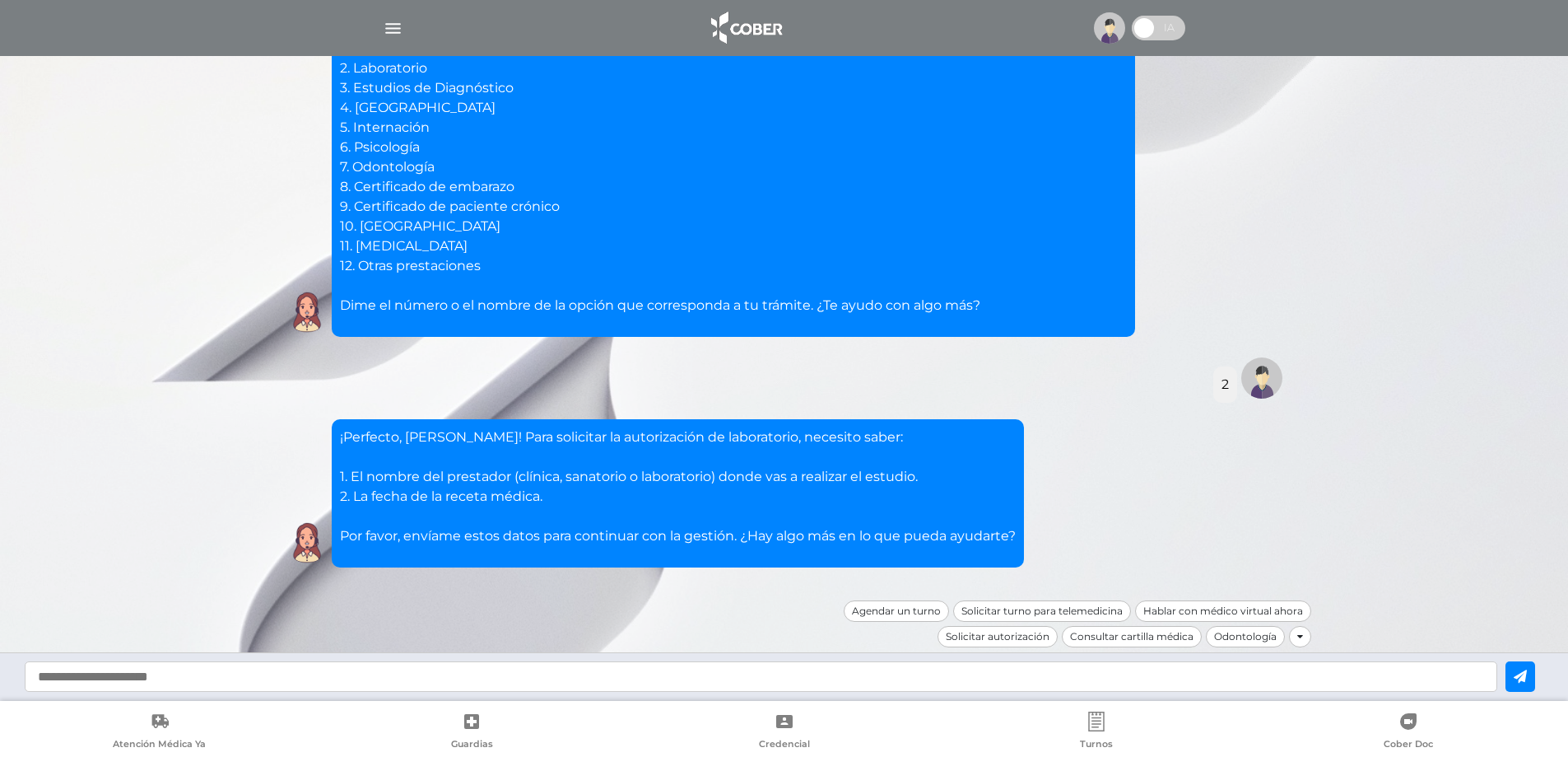
click at [379, 683] on input "text" at bounding box center [761, 676] width 1473 height 31
type input "**********"
click at [1524, 675] on button at bounding box center [1521, 676] width 30 height 31
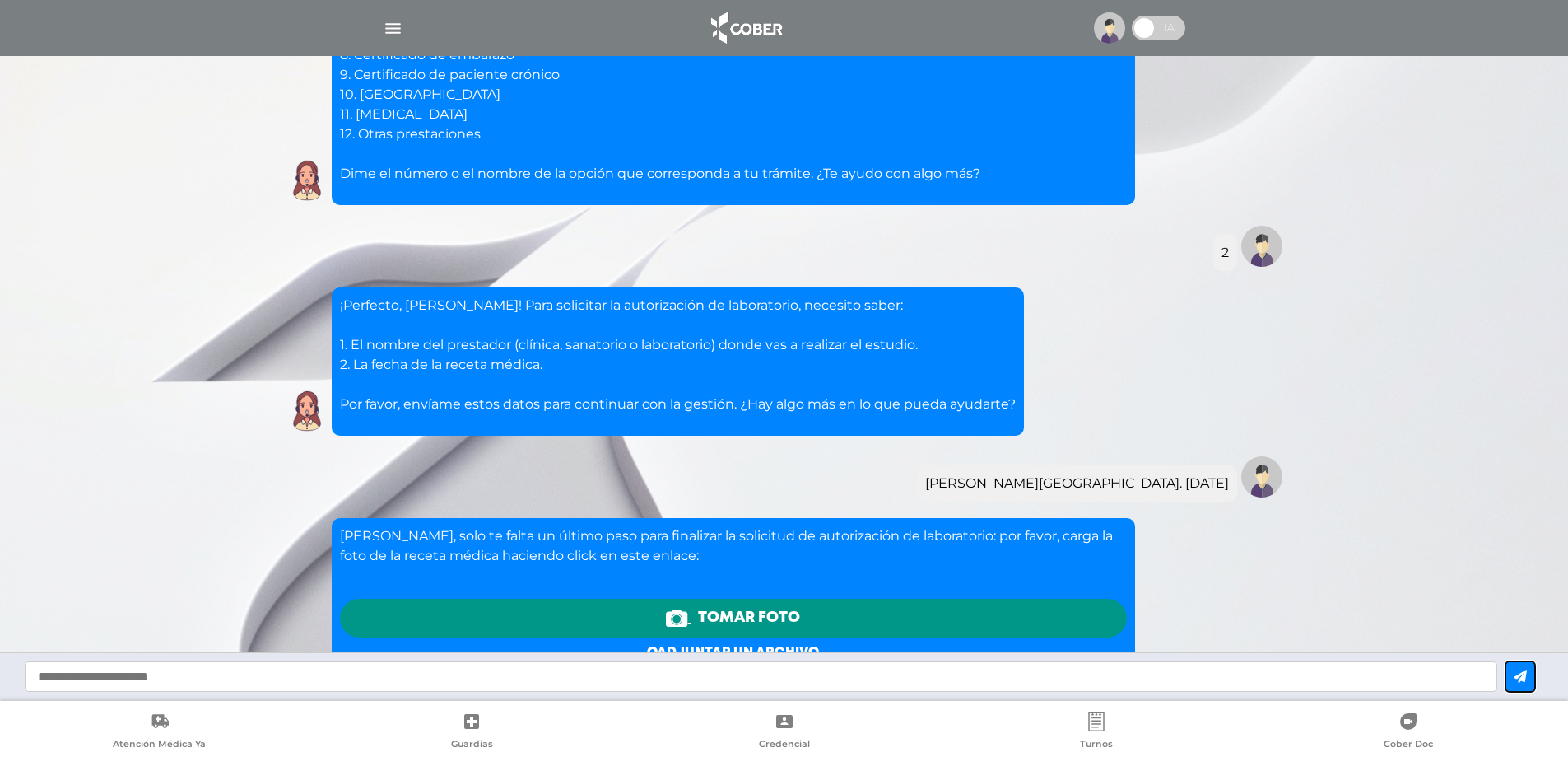
scroll to position [3237, 0]
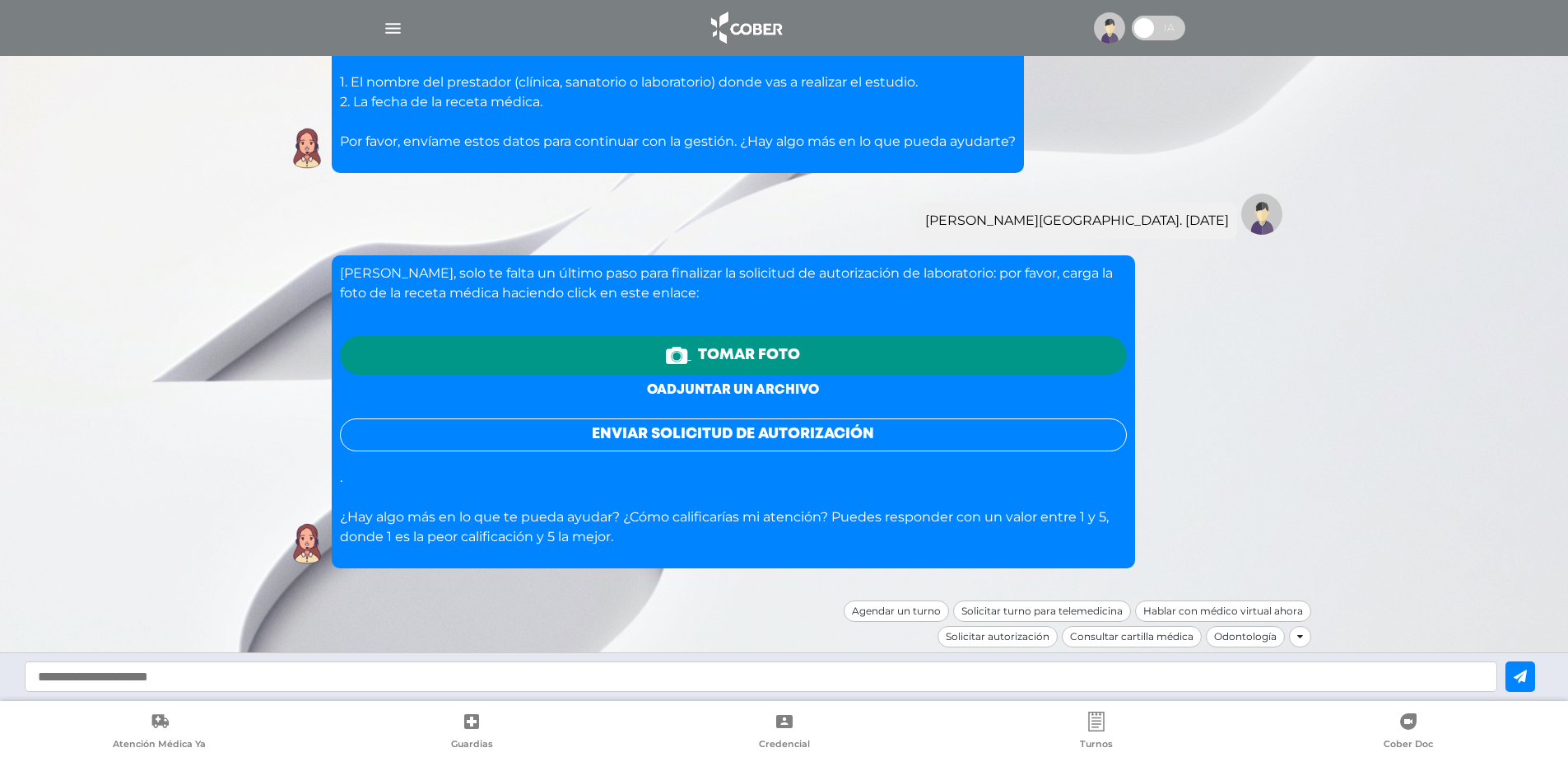
click at [727, 390] on link "o adjuntar un archivo" at bounding box center [733, 390] width 172 height 13
click at [767, 389] on link "o adjuntar un archivo" at bounding box center [733, 390] width 172 height 13
click at [781, 390] on link "o adjuntar un archivo" at bounding box center [733, 390] width 172 height 13
click at [737, 387] on link "o adjuntar un archivo" at bounding box center [733, 390] width 172 height 13
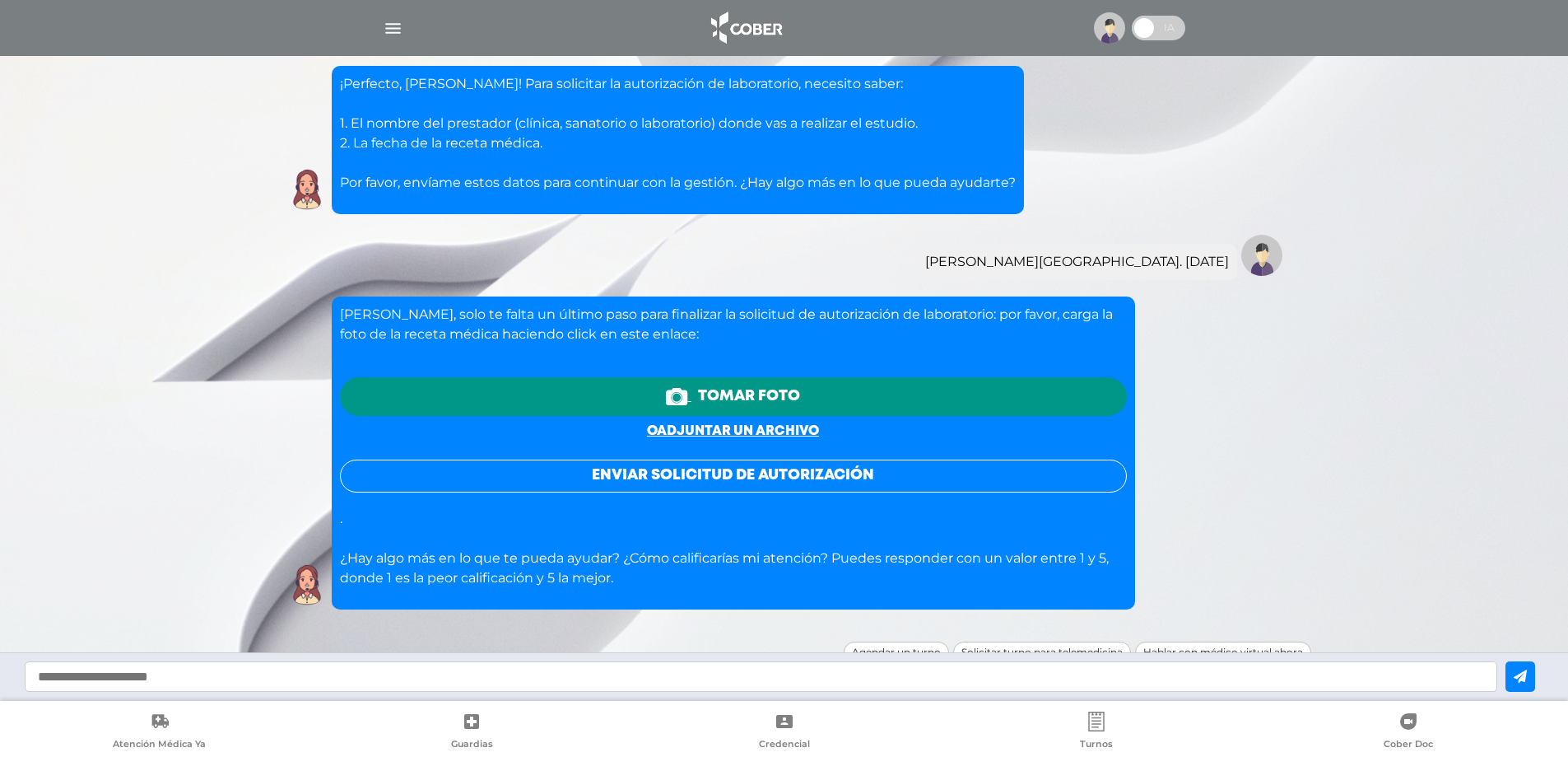
scroll to position [3205, 0]
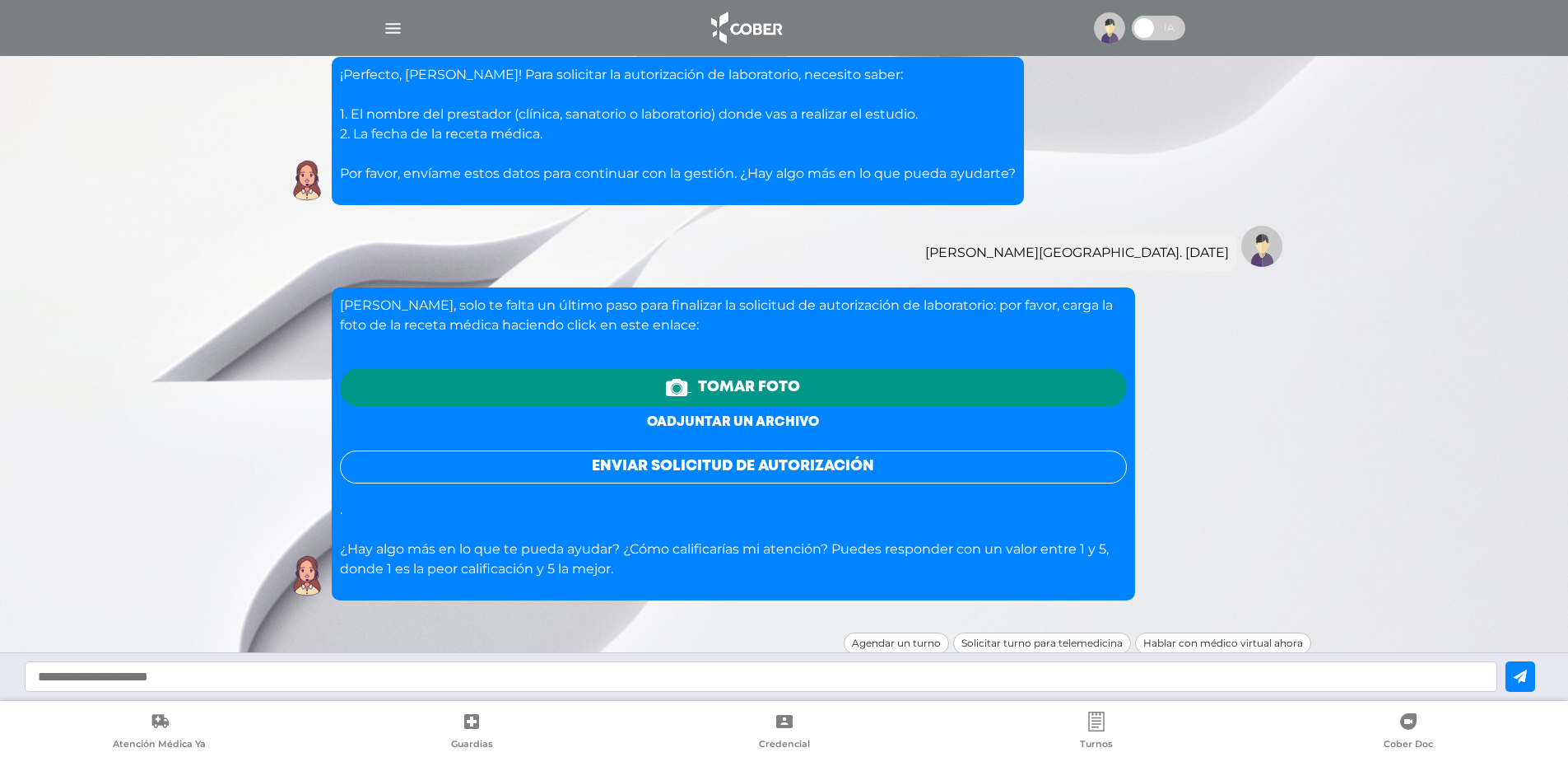
click at [673, 421] on link "o adjuntar un archivo" at bounding box center [733, 421] width 172 height 13
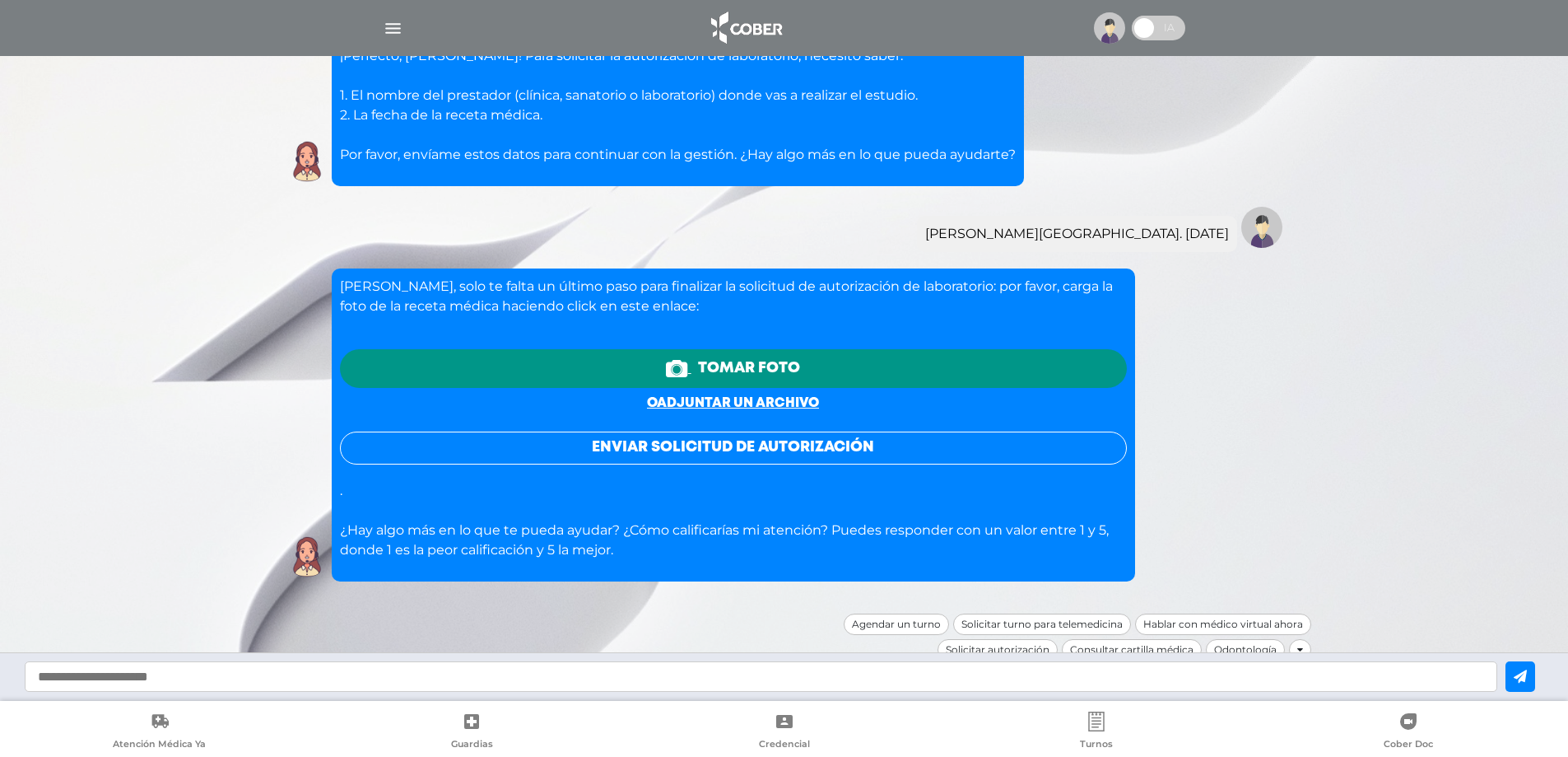
scroll to position [3237, 0]
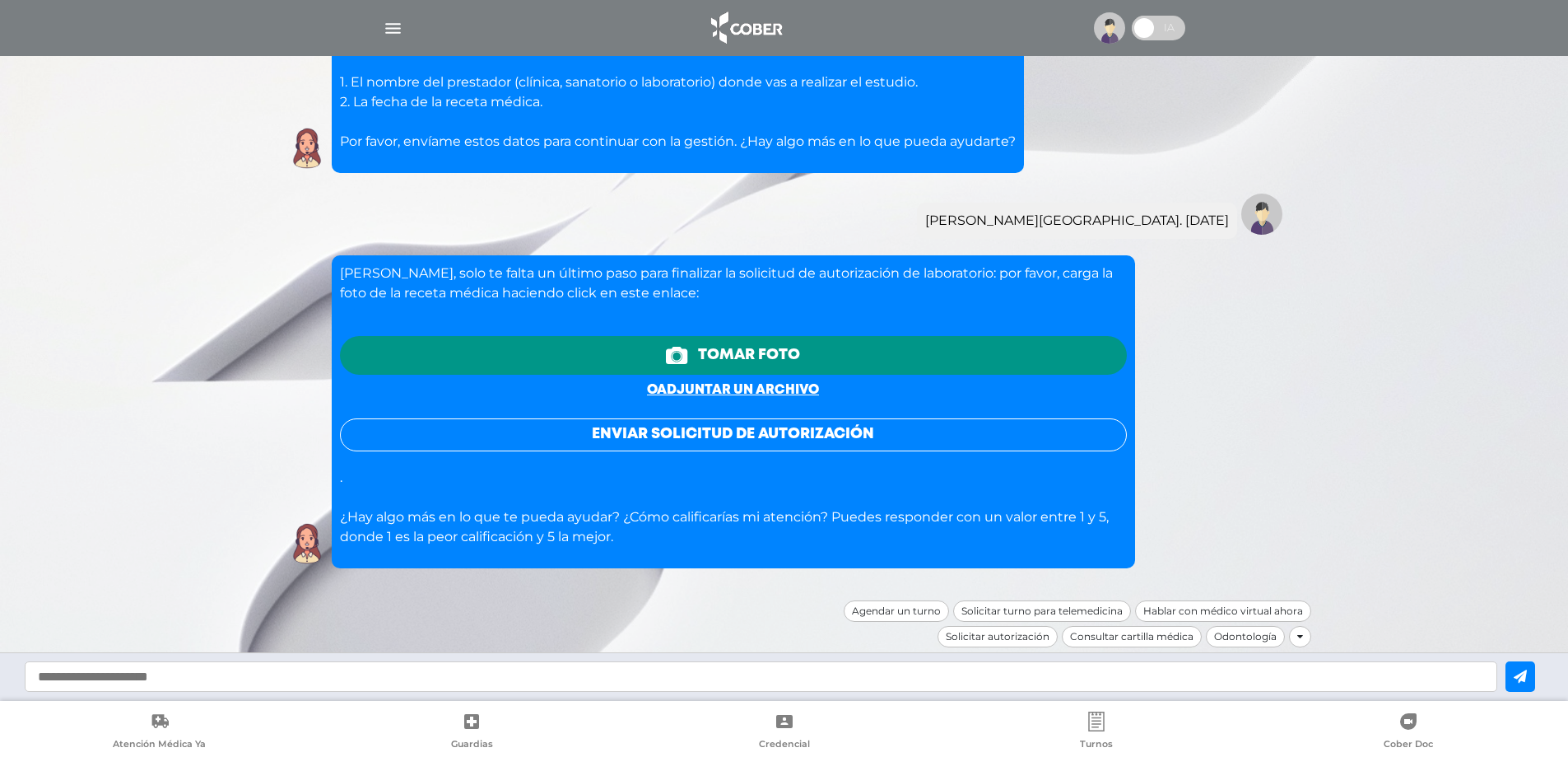
click at [765, 365] on span "Tomar foto" at bounding box center [749, 355] width 102 height 23
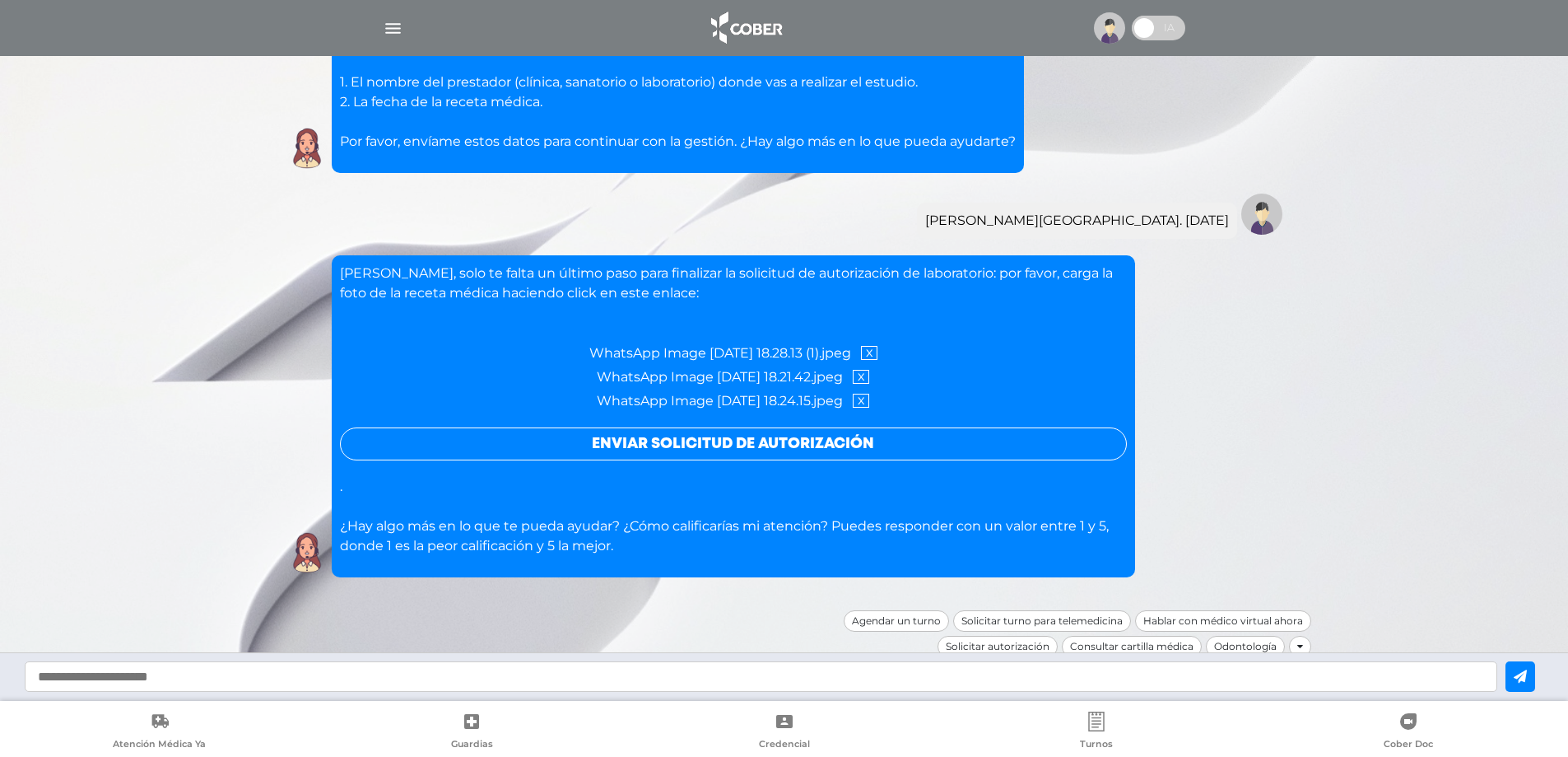
click at [858, 450] on button "Enviar solicitud de autorización" at bounding box center [734, 443] width 787 height 33
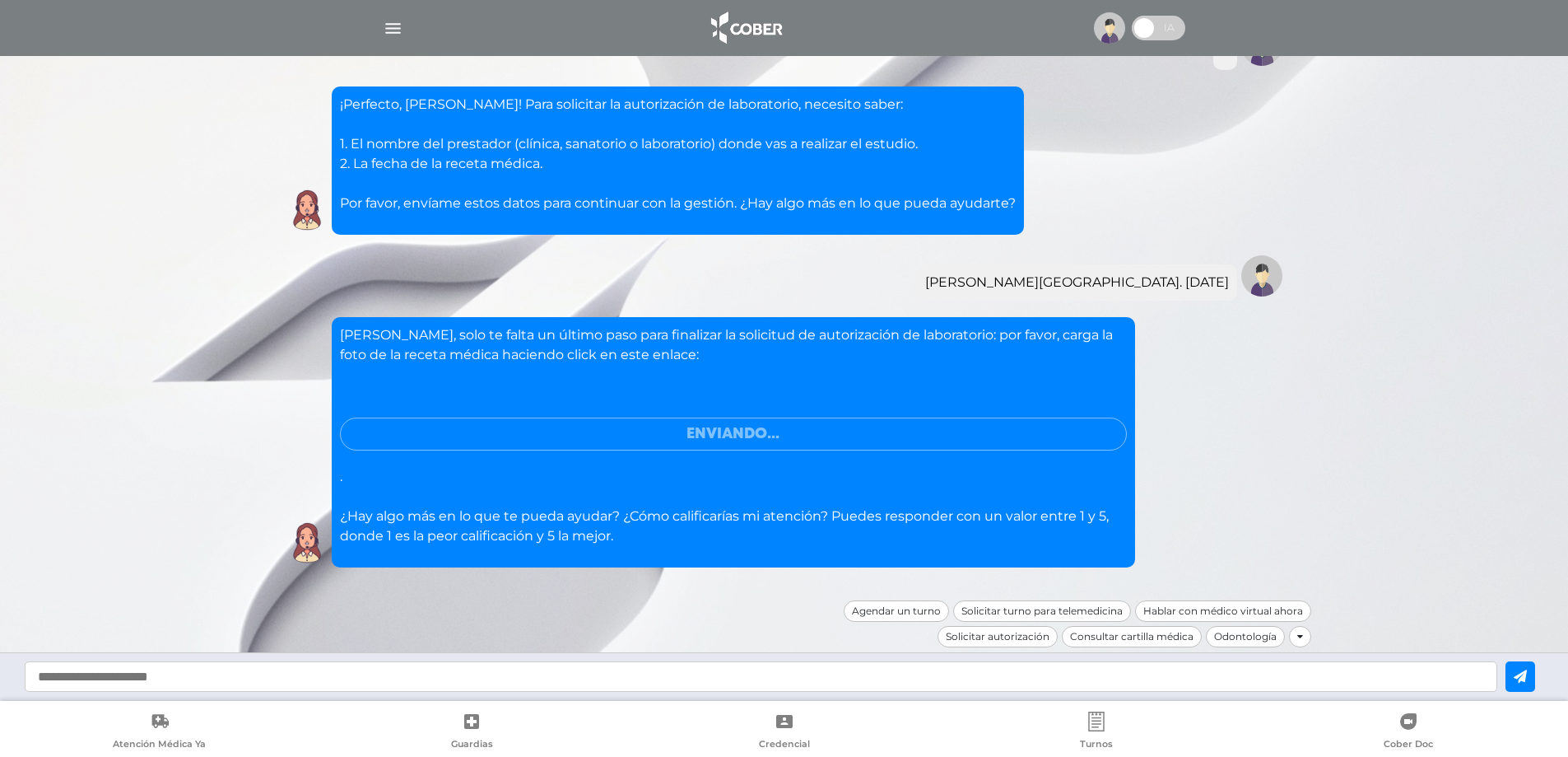
scroll to position [3126, 0]
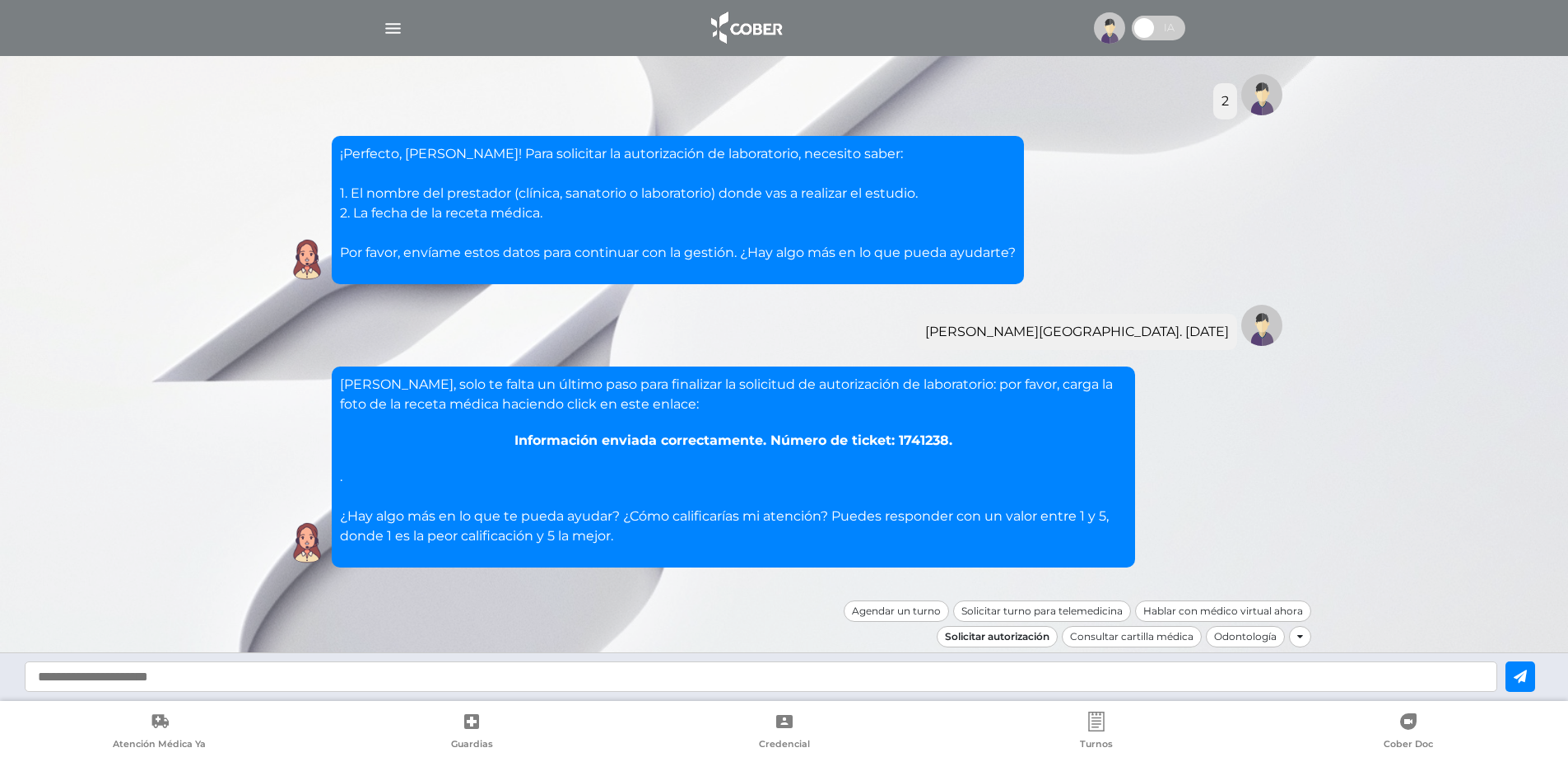
click at [970, 637] on div "Solicitar autorización" at bounding box center [997, 637] width 121 height 22
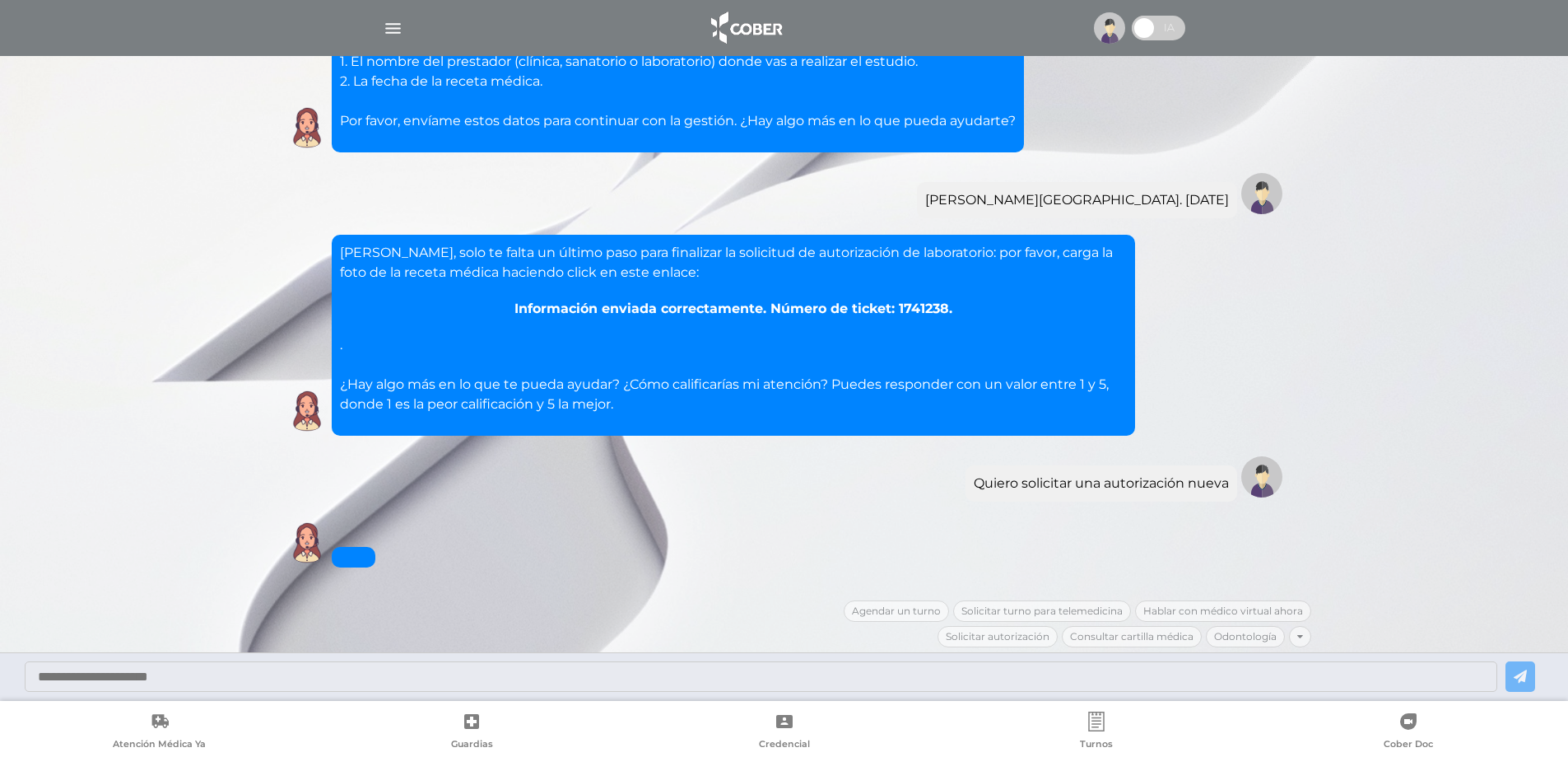
scroll to position [3574, 0]
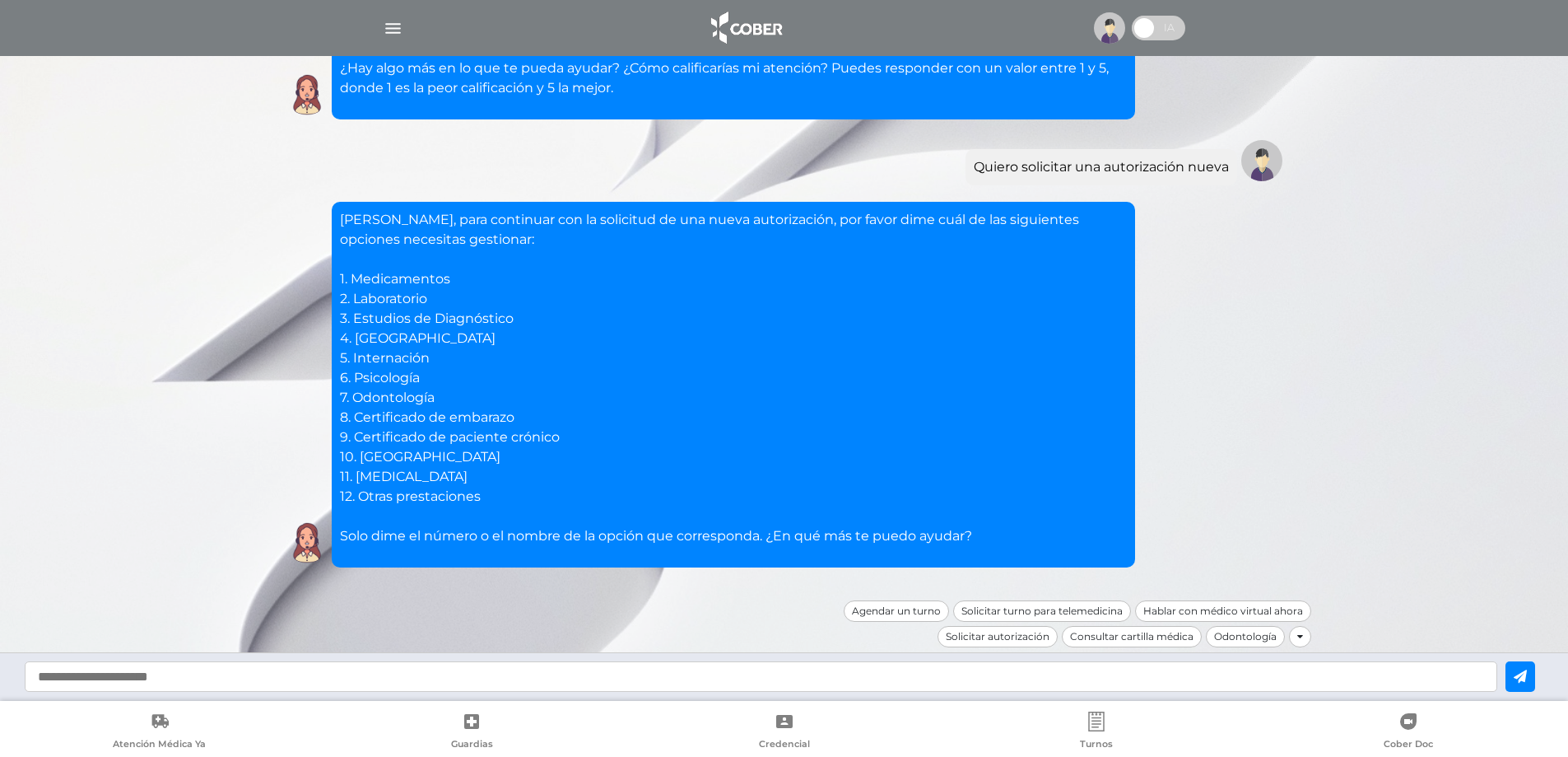
click at [326, 680] on input "text" at bounding box center [761, 676] width 1473 height 31
type input "*"
click at [1528, 676] on icon at bounding box center [1520, 675] width 13 height 13
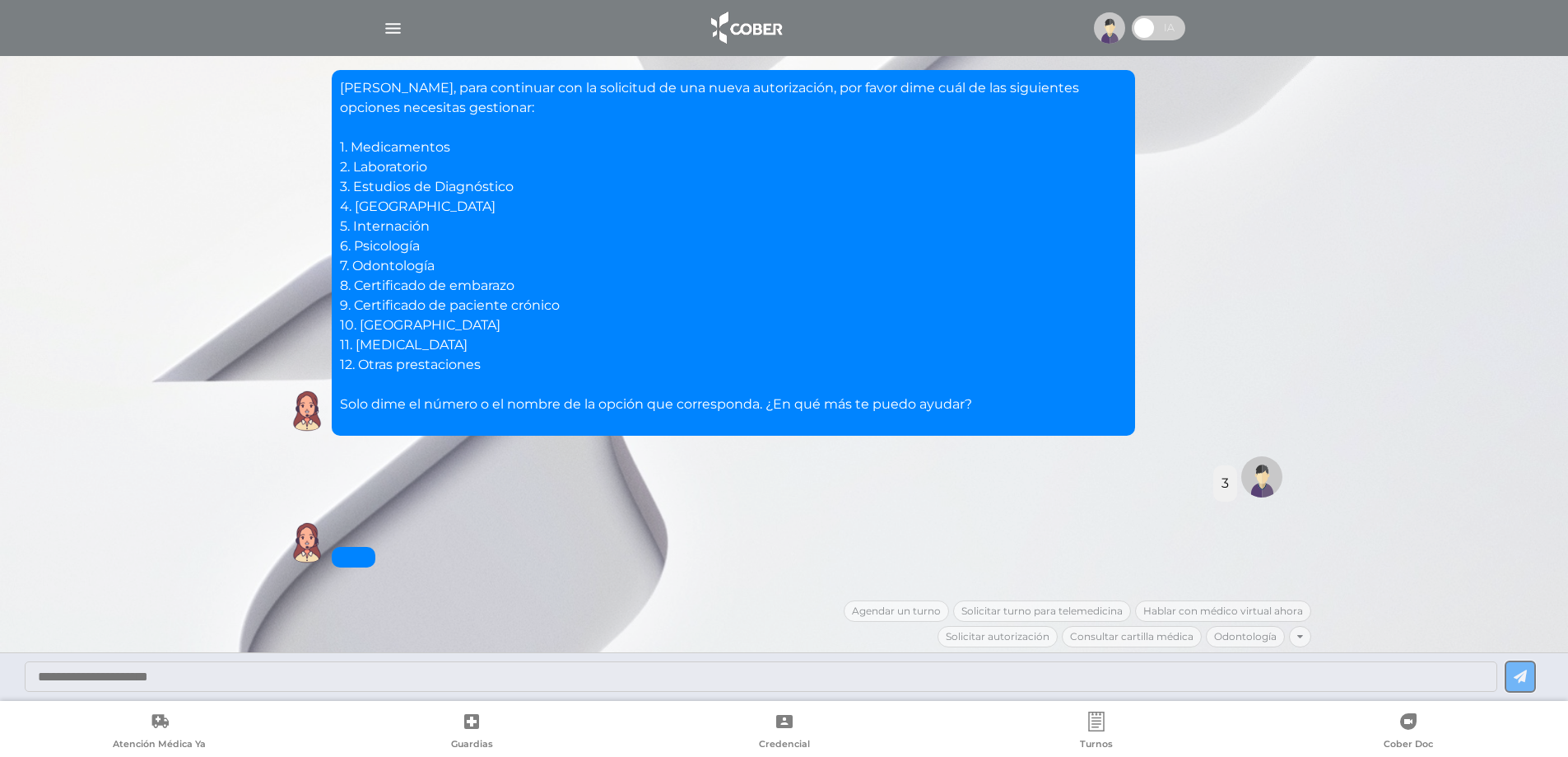
scroll to position [3844, 0]
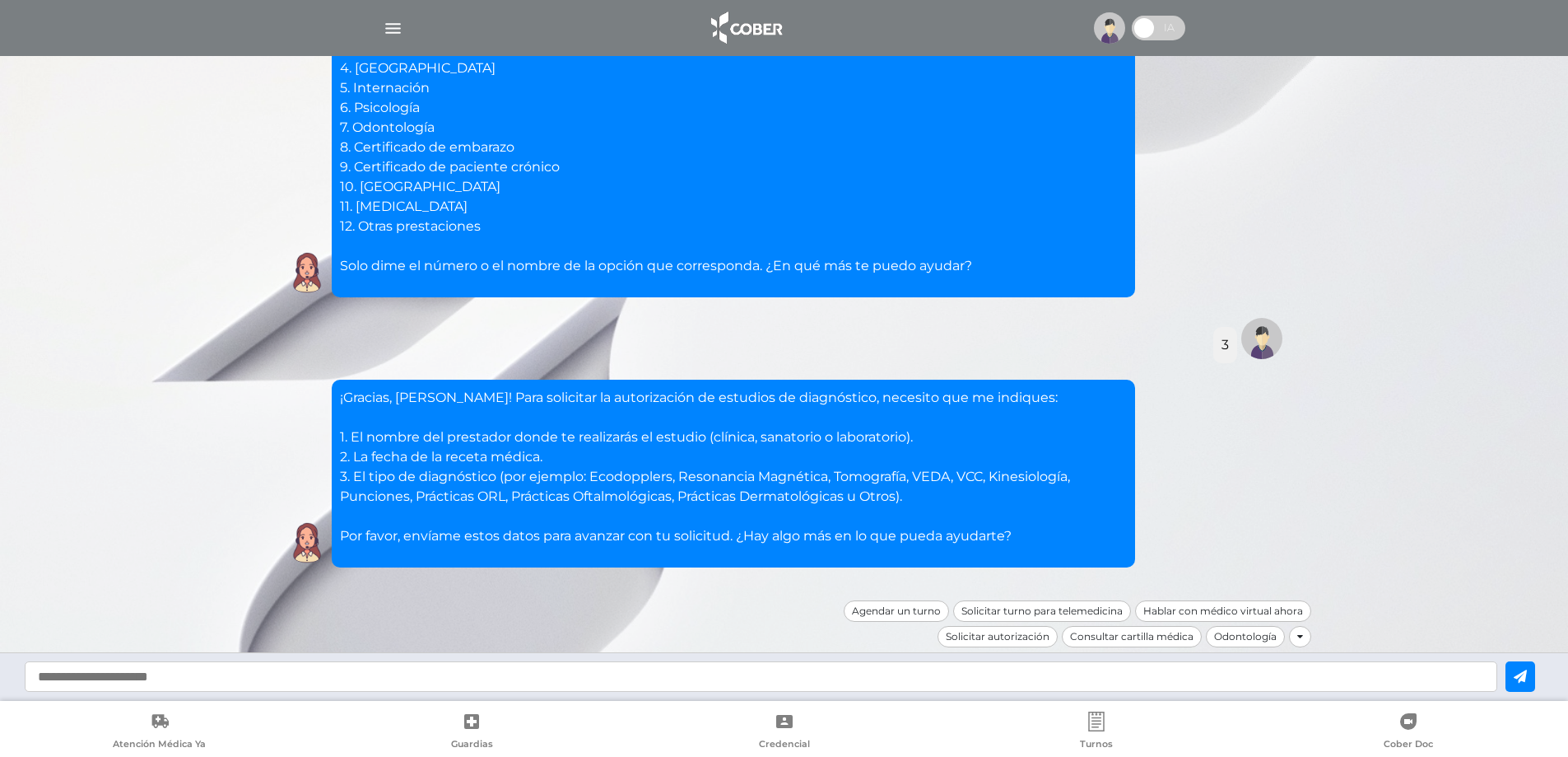
click at [93, 679] on input "text" at bounding box center [761, 676] width 1473 height 31
type input "**********"
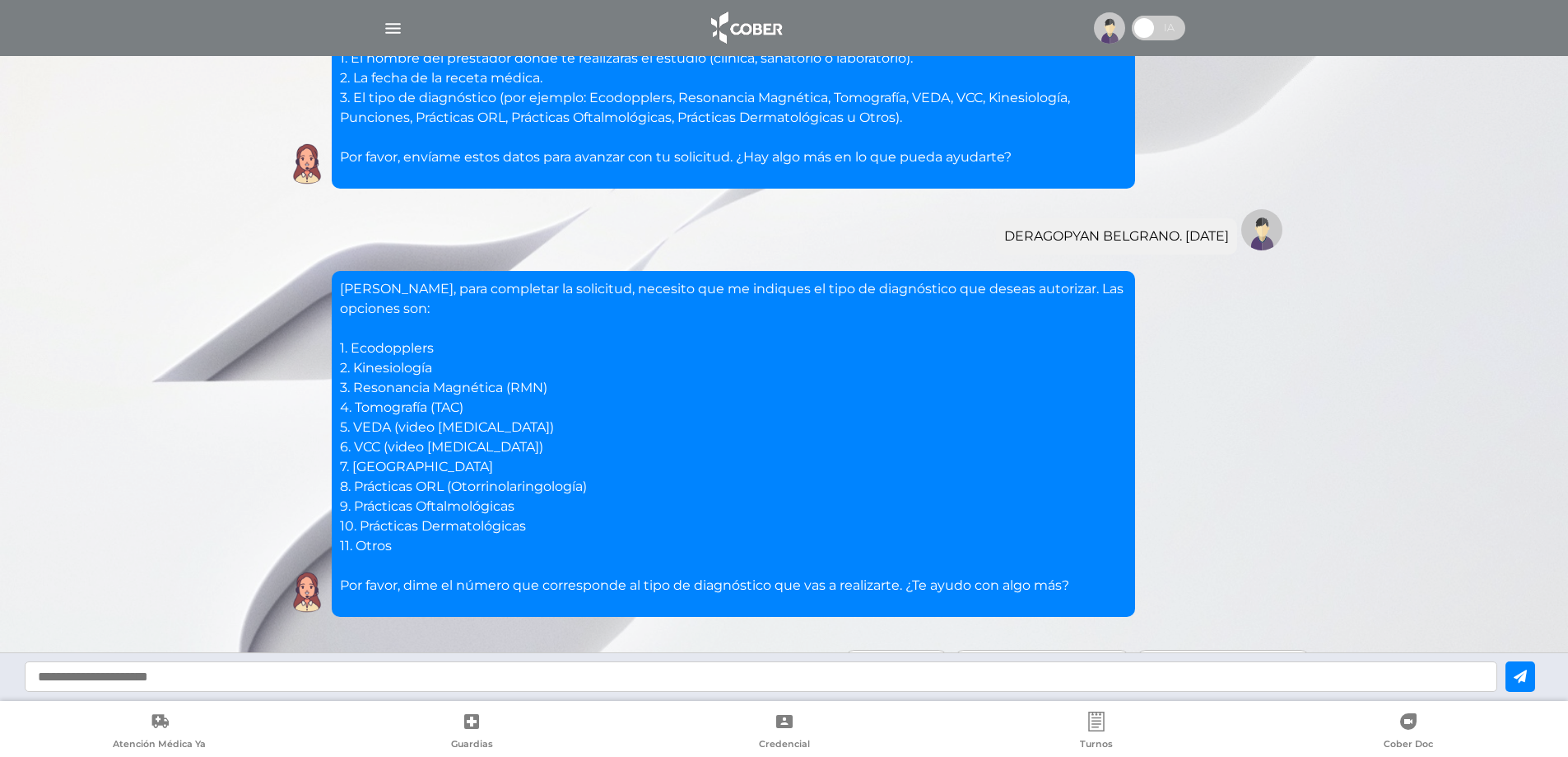
scroll to position [4273, 0]
